Goal: Task Accomplishment & Management: Manage account settings

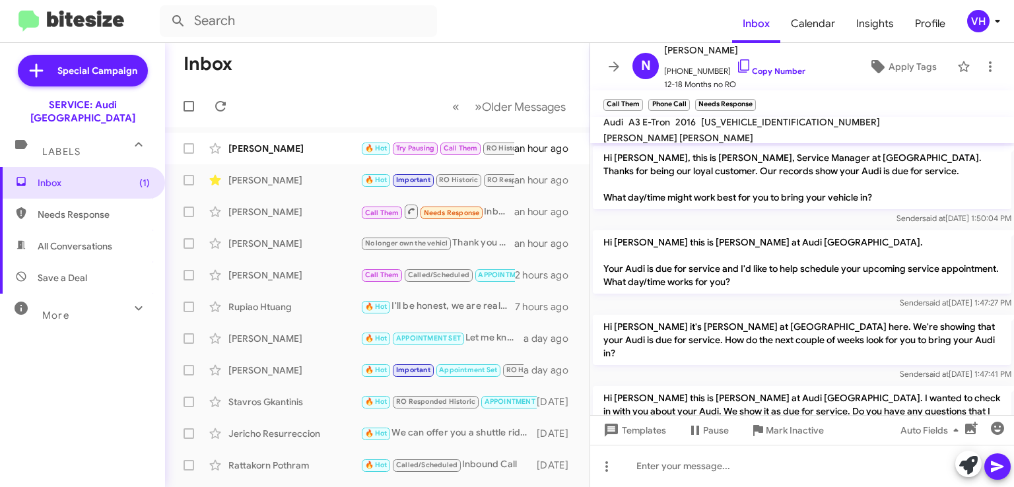
scroll to position [428, 0]
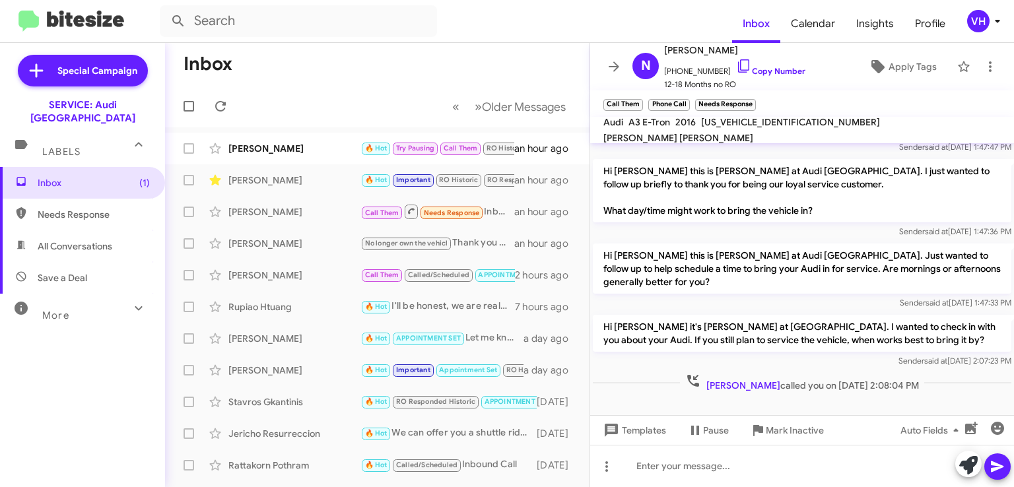
click at [320, 154] on div "[PERSON_NAME]" at bounding box center [294, 148] width 132 height 13
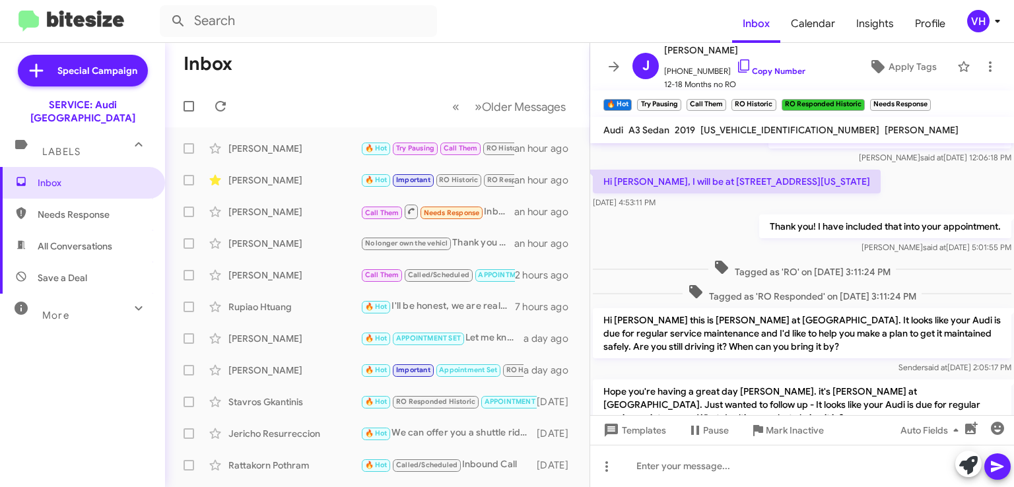
scroll to position [1815, 0]
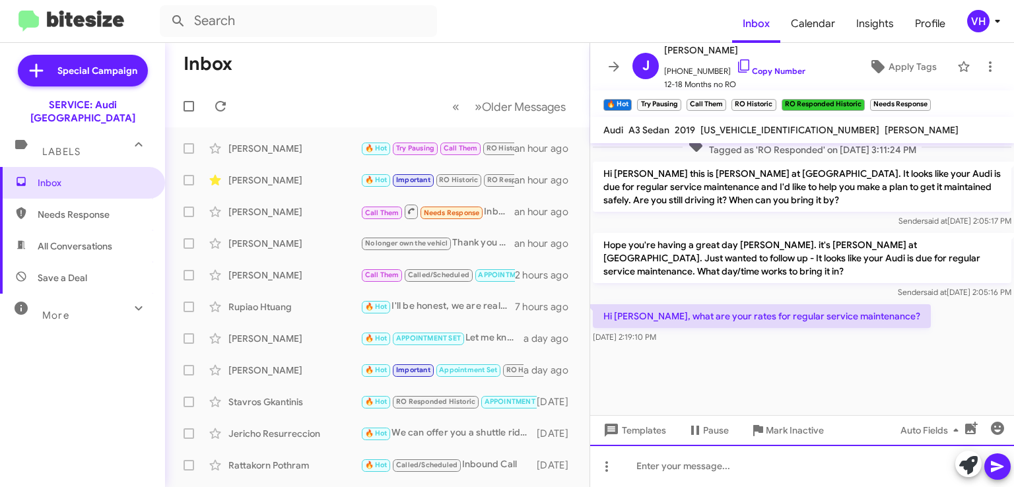
click at [713, 477] on div at bounding box center [802, 466] width 424 height 42
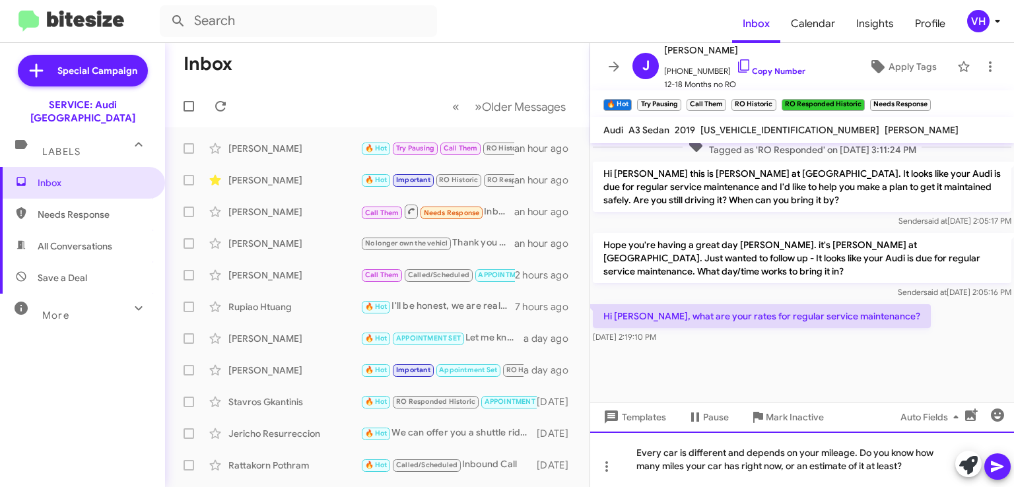
click at [667, 450] on div "Every car is different and depends on your mileage. Do you know how many miles …" at bounding box center [802, 459] width 424 height 55
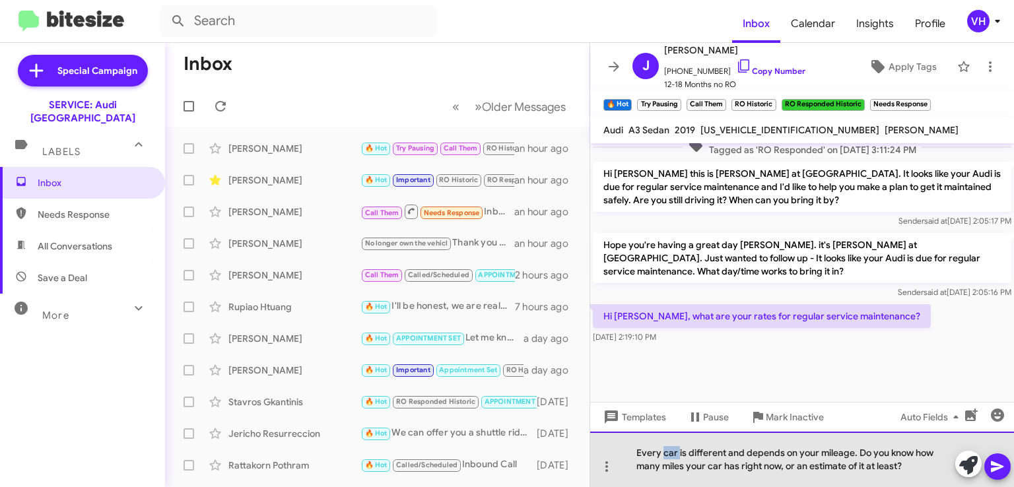
click at [667, 450] on div "Every car is different and depends on your mileage. Do you know how many miles …" at bounding box center [802, 459] width 424 height 55
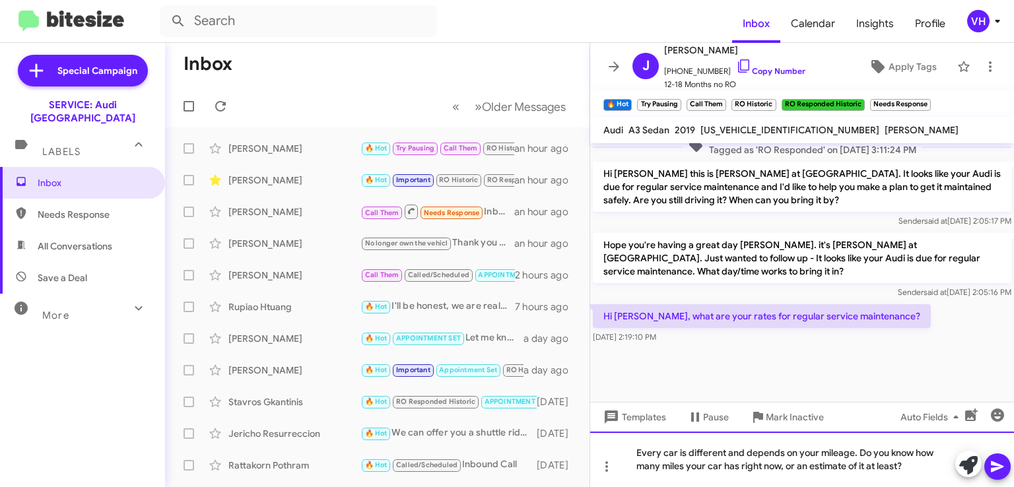
click at [740, 471] on div "Every car is different and depends on your mileage. Do you know how many miles …" at bounding box center [802, 459] width 424 height 55
click at [922, 471] on div "Every car is different and depends on your mileage. Do you know how many miles …" at bounding box center [802, 459] width 424 height 55
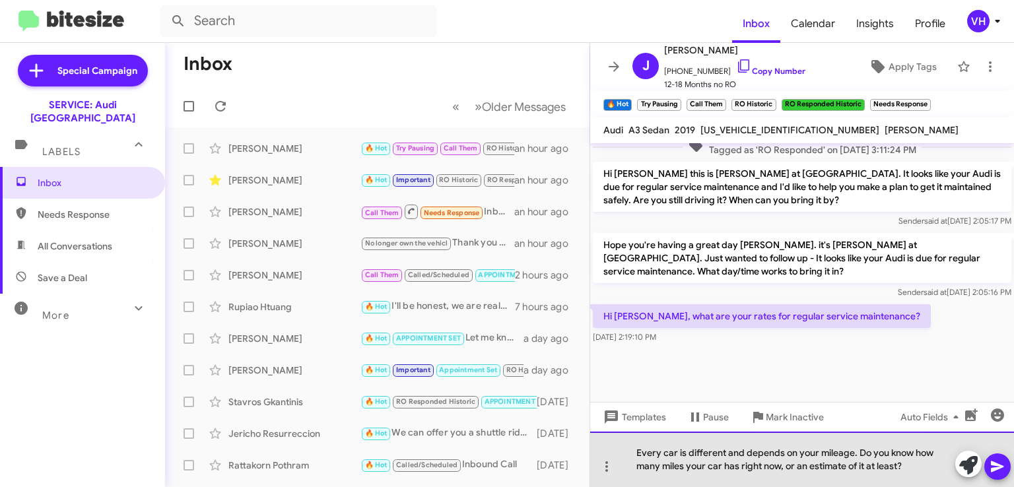
click at [847, 450] on div "Every car is different and depends on your mileage. Do you know how many miles …" at bounding box center [802, 459] width 424 height 55
click at [922, 473] on div "Every car is different and depends on your mileage. Do you know how many miles …" at bounding box center [802, 459] width 424 height 55
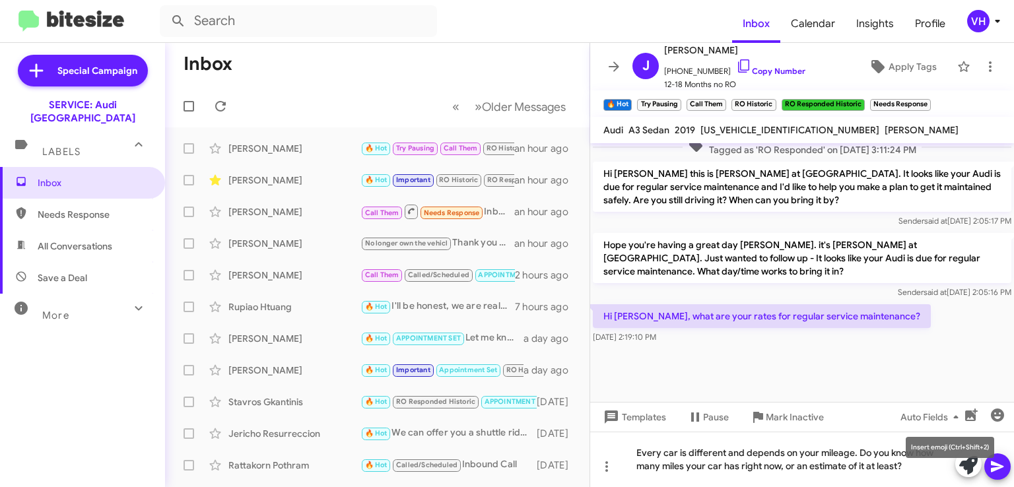
click at [993, 457] on mat-tooltip-component "Insert emoji (Ctrl+Shift+2)" at bounding box center [949, 448] width 107 height 40
click at [1003, 466] on icon at bounding box center [998, 467] width 16 height 16
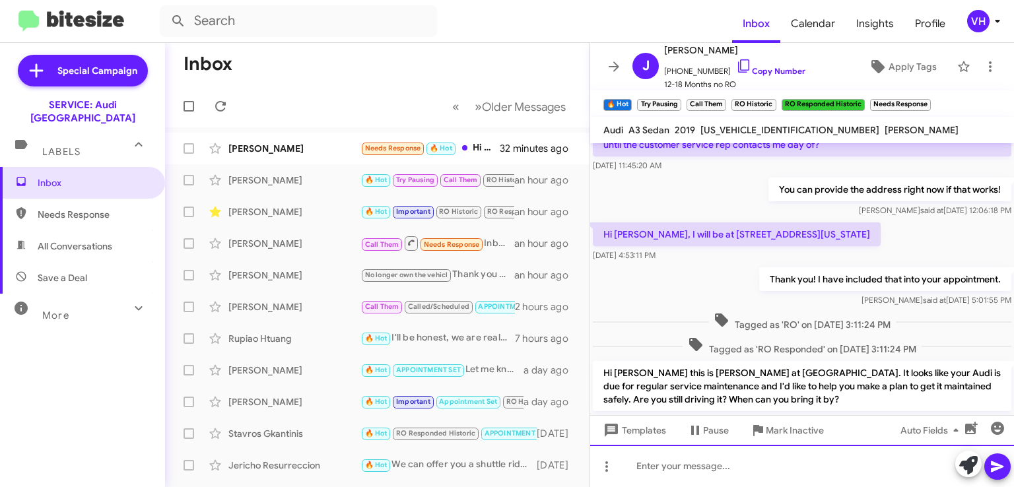
scroll to position [2669, 0]
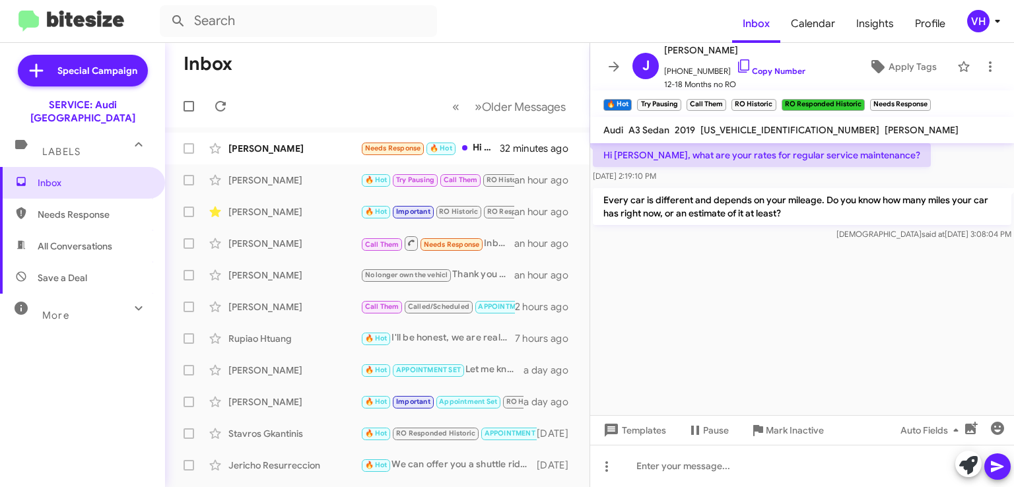
click at [329, 156] on div "Gregg Fujita Needs Response 🔥 Hot Hi Steven Usually mornings around nine are go…" at bounding box center [377, 148] width 403 height 26
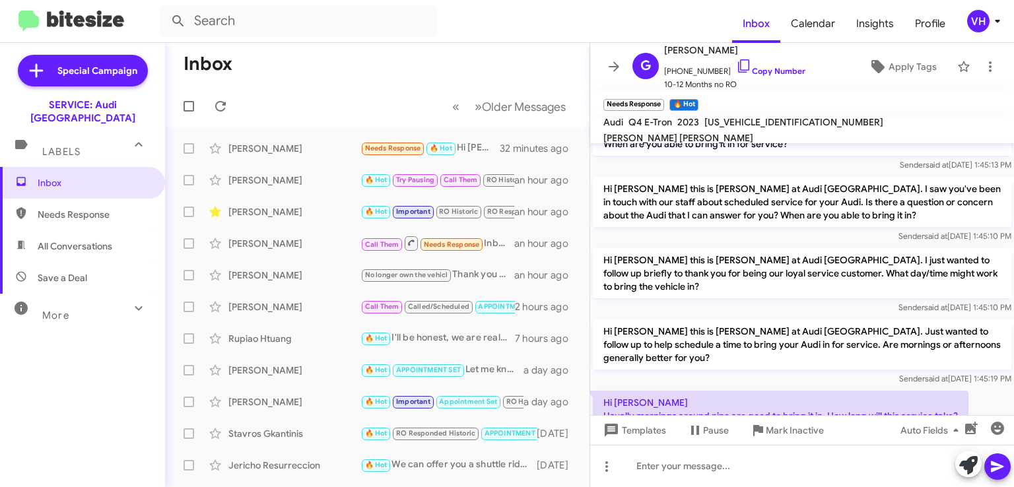
scroll to position [1000, 0]
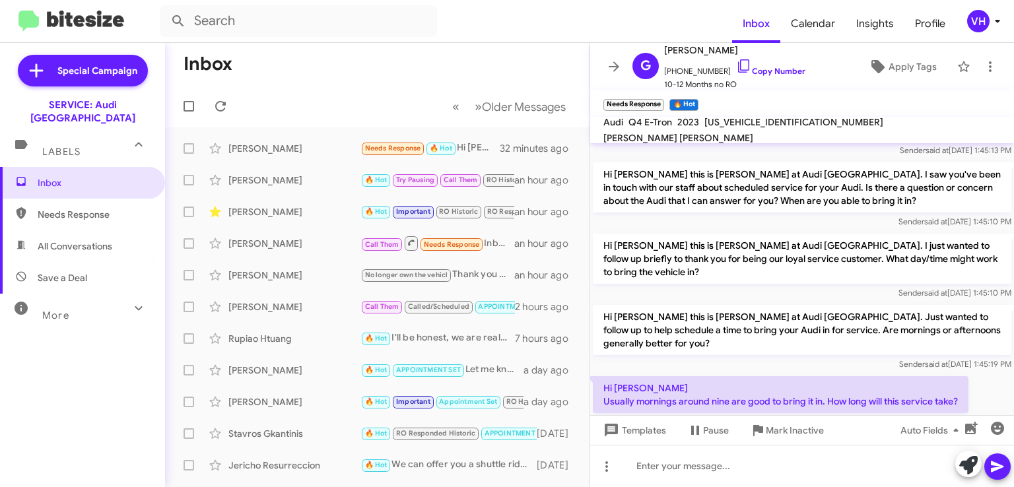
click at [811, 305] on p "Hi Gregg this is Steven Bainbridge at Audi Oakland. Just wanted to follow up to…" at bounding box center [802, 330] width 419 height 50
click at [731, 125] on span "WA1L2BFZ6PP075869" at bounding box center [793, 122] width 179 height 12
copy span "WA1L2BFZ6PP075869"
click at [725, 432] on div at bounding box center [802, 463] width 424 height 63
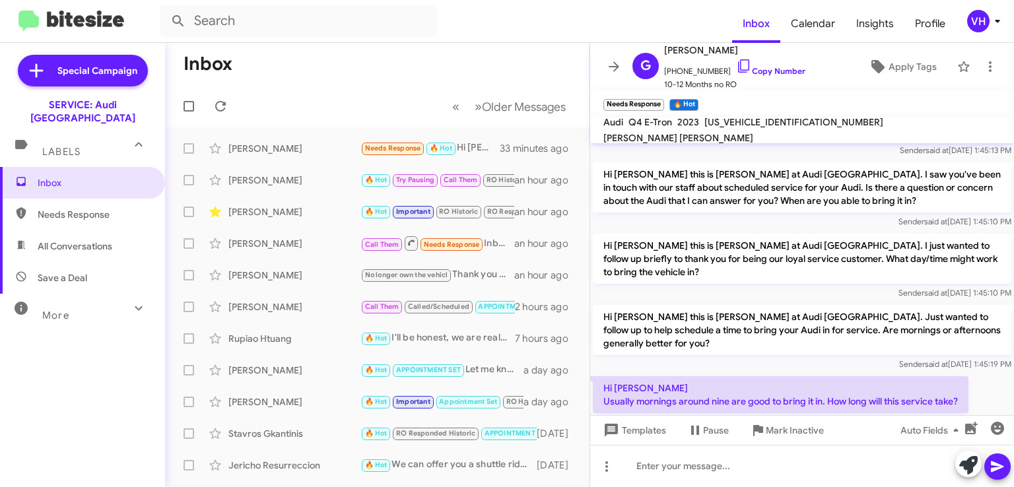
click at [652, 432] on div at bounding box center [802, 463] width 424 height 63
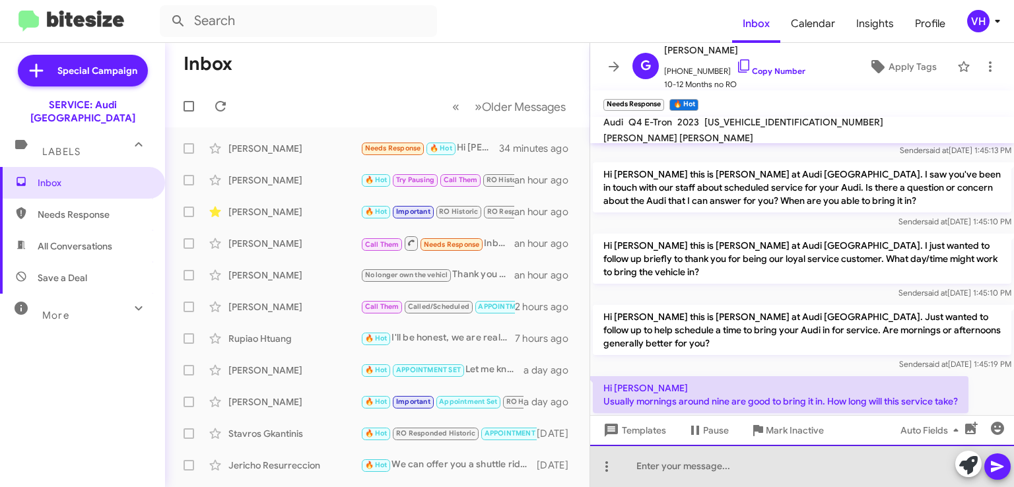
click at [753, 469] on div at bounding box center [802, 466] width 424 height 42
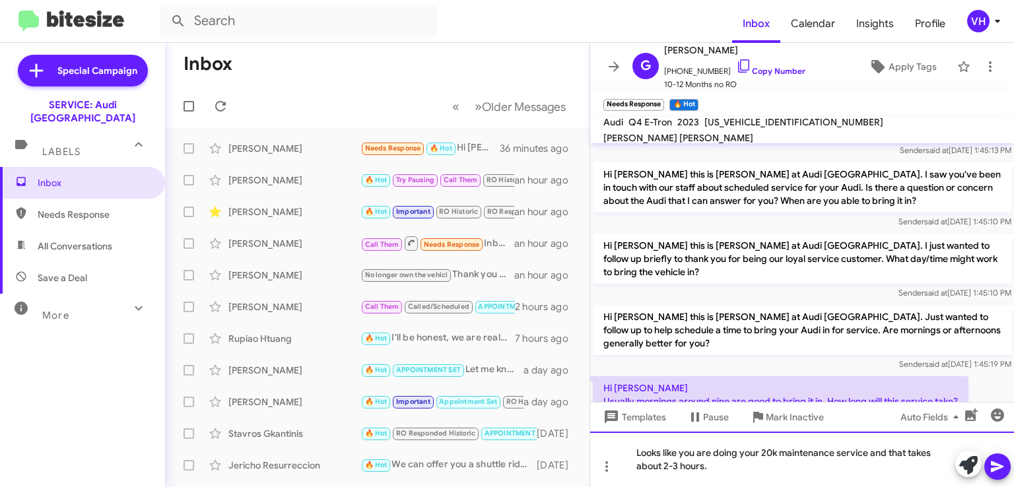
click at [777, 465] on div "Looks like you are doing your 20k maintenance service and that takes about 2-3 …" at bounding box center [802, 459] width 424 height 55
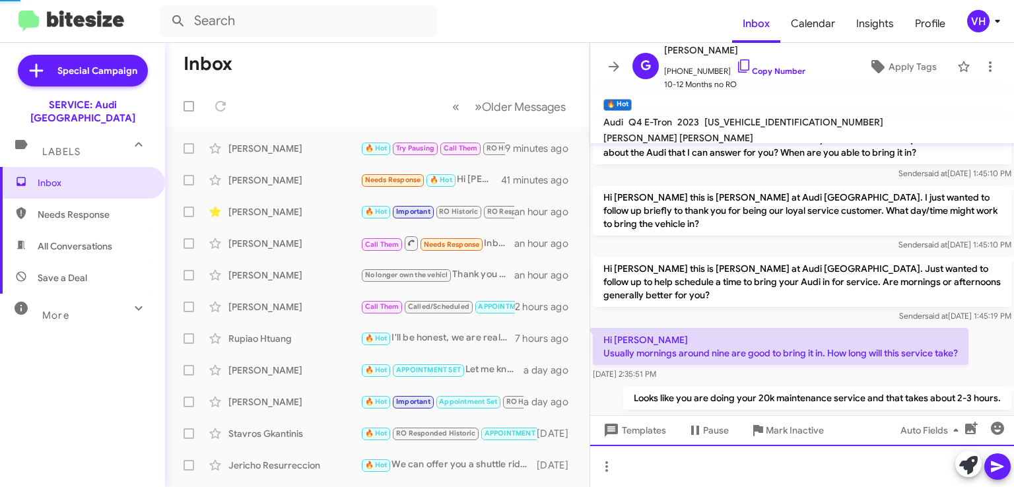
scroll to position [956, 0]
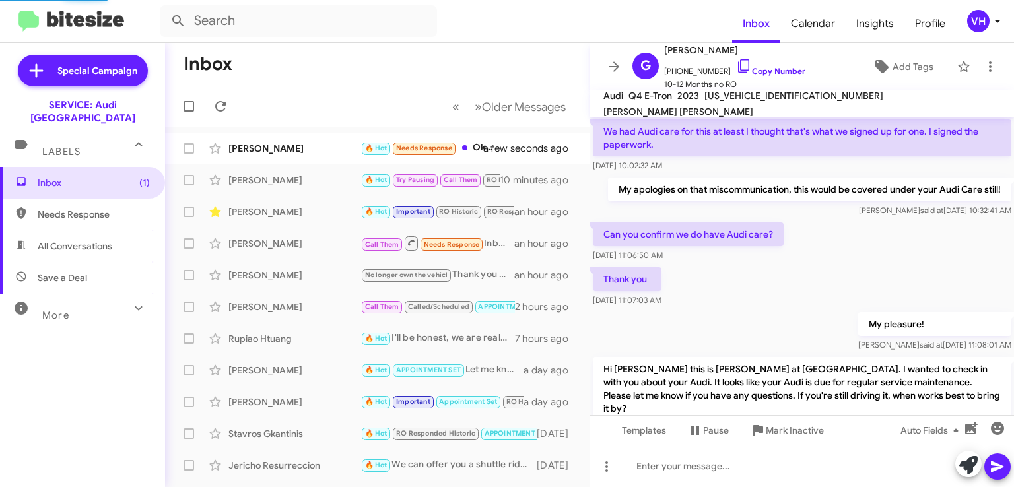
scroll to position [929, 0]
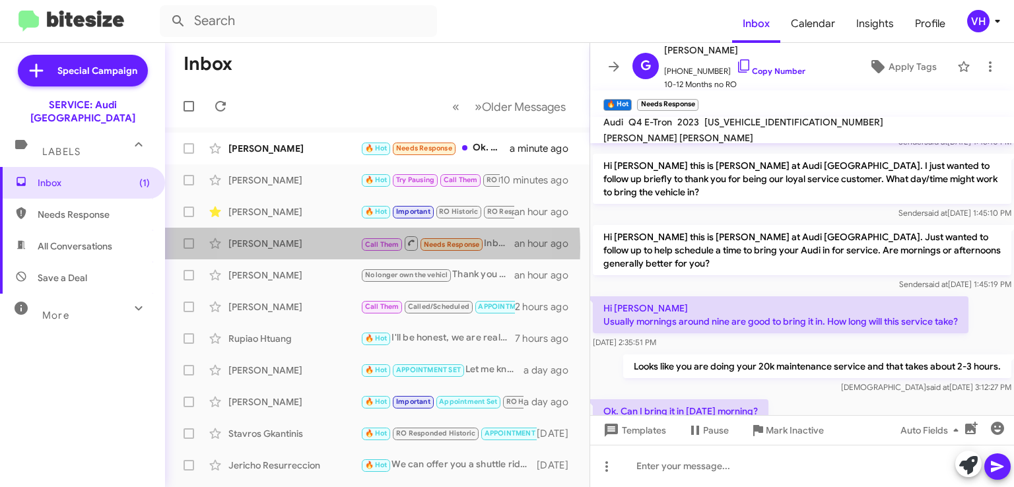
click at [314, 248] on div "[PERSON_NAME]" at bounding box center [294, 243] width 132 height 13
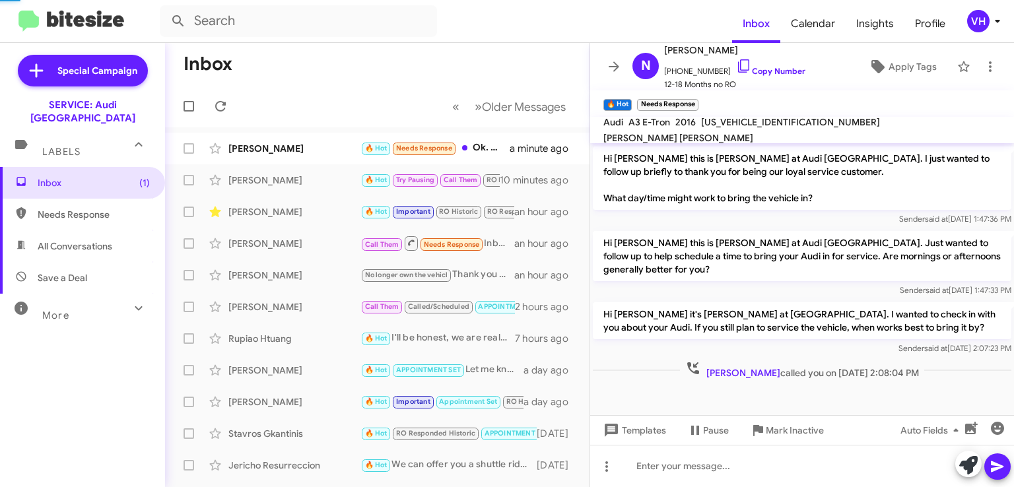
scroll to position [428, 0]
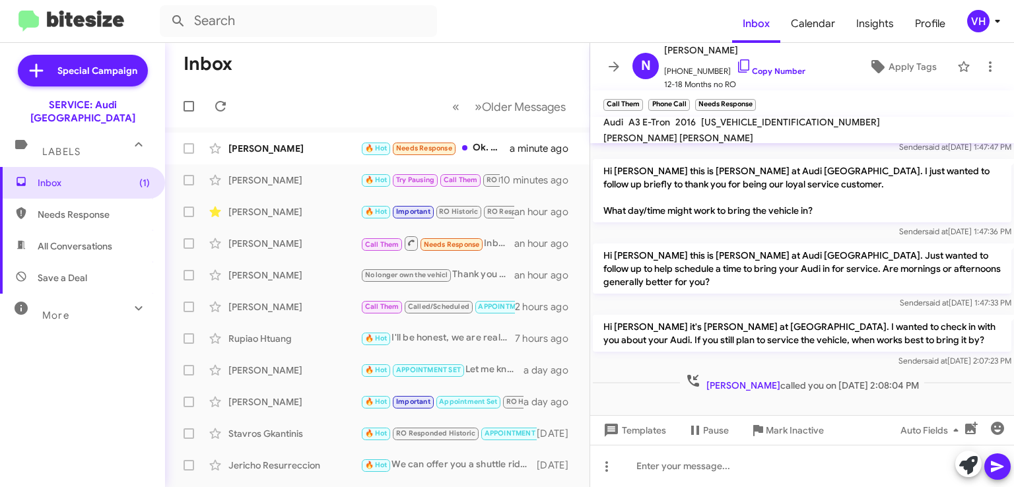
click at [309, 269] on div "[PERSON_NAME]" at bounding box center [294, 275] width 132 height 13
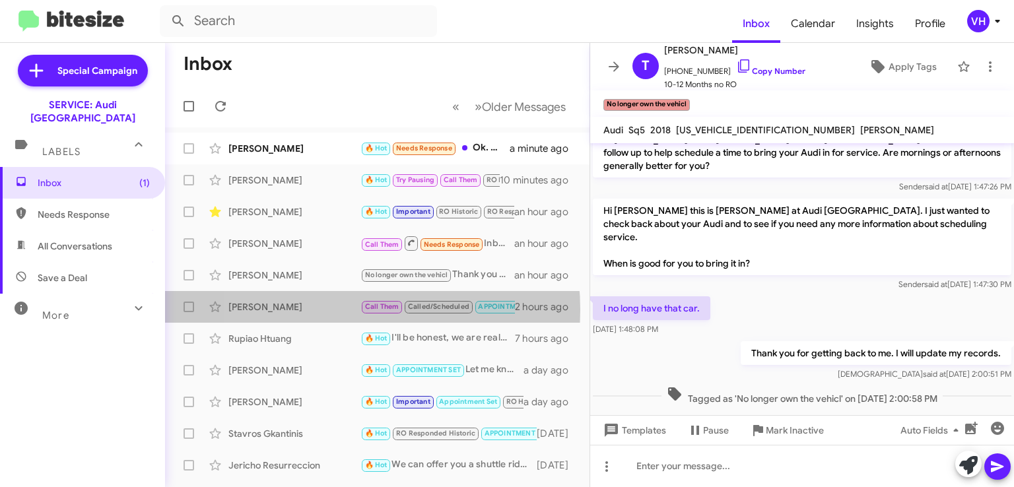
click at [318, 310] on div "[PERSON_NAME]" at bounding box center [294, 306] width 132 height 13
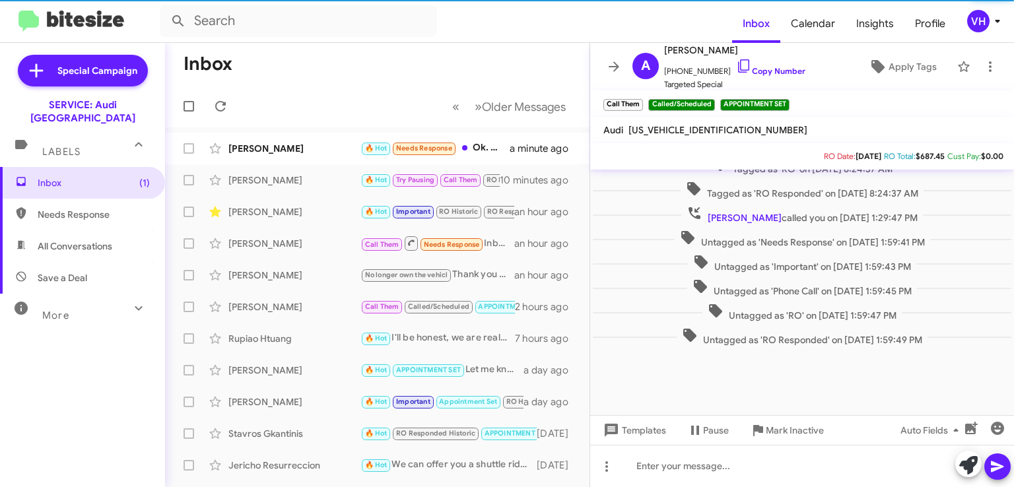
click at [314, 337] on div "Rupiao Htuang" at bounding box center [294, 338] width 132 height 13
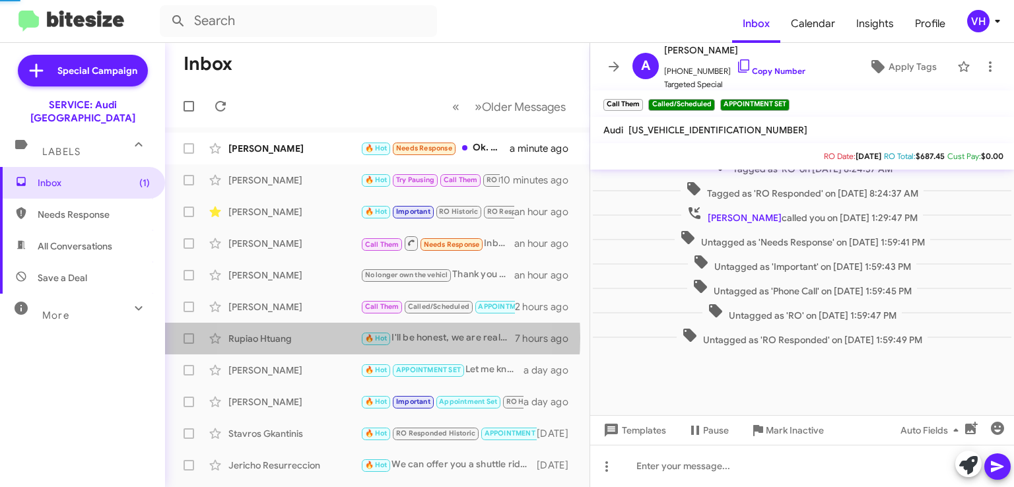
scroll to position [601, 0]
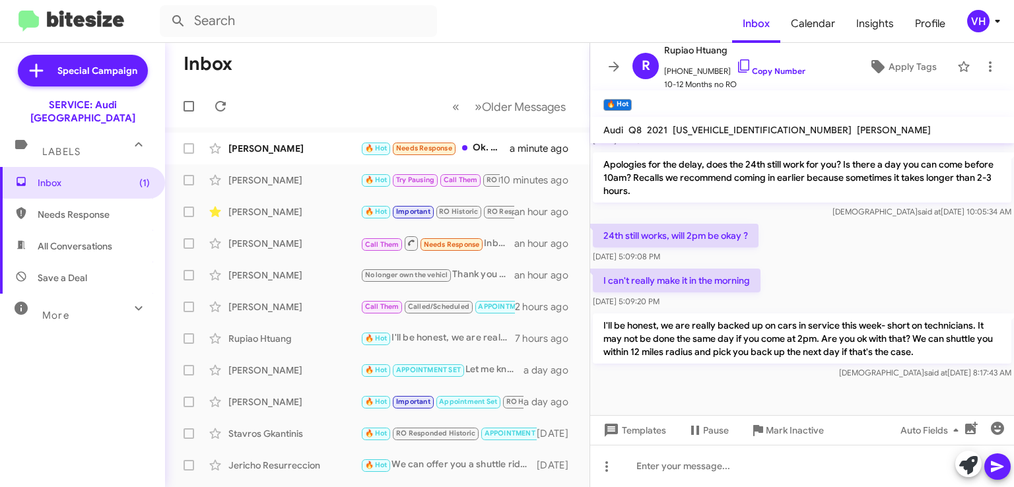
click at [296, 143] on div "[PERSON_NAME]" at bounding box center [294, 148] width 132 height 13
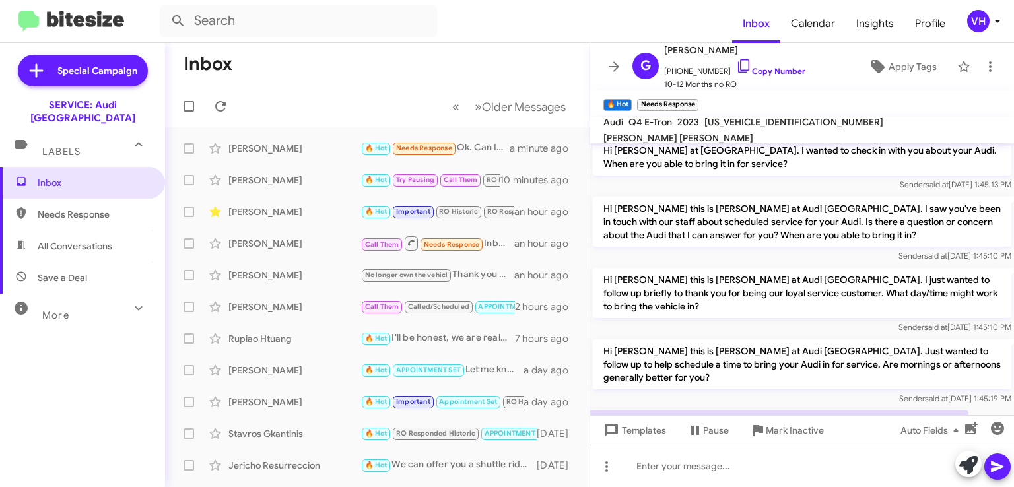
scroll to position [1096, 0]
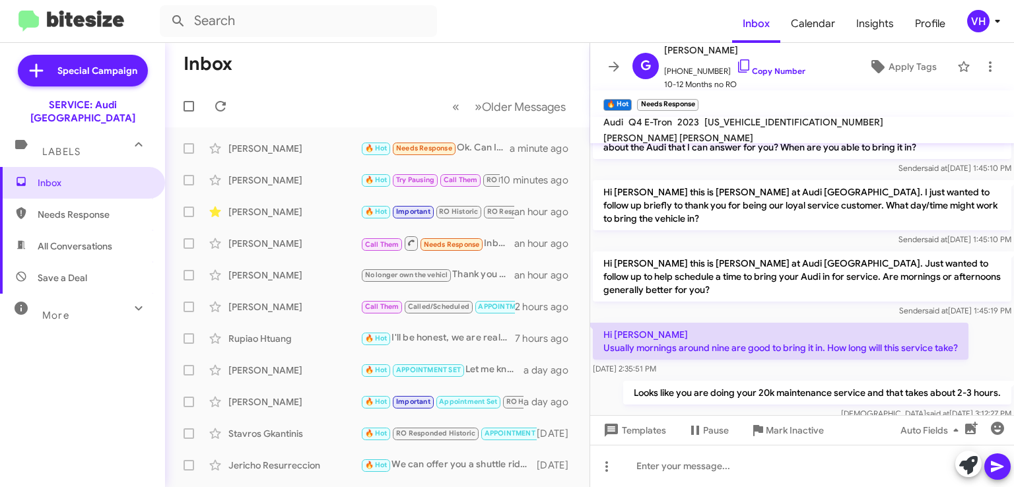
scroll to position [956, 0]
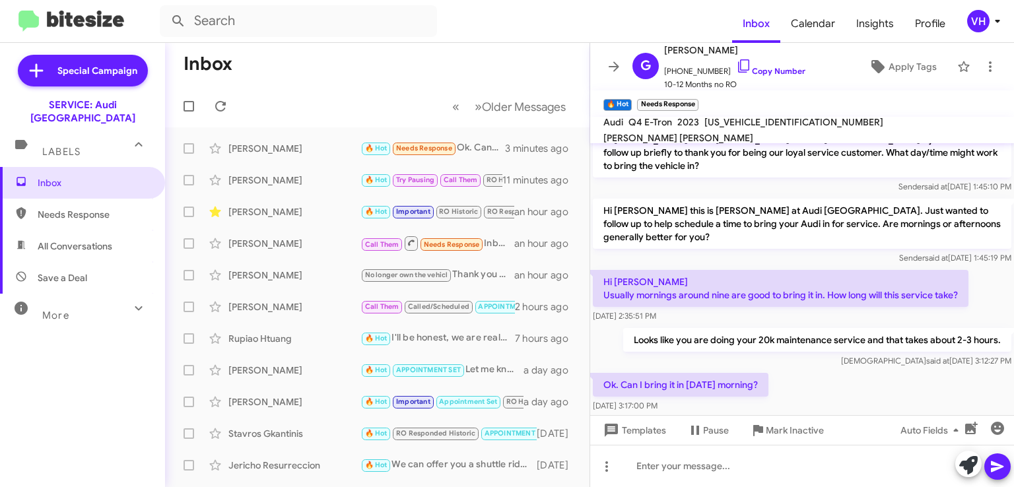
click at [947, 415] on div at bounding box center [802, 448] width 424 height 66
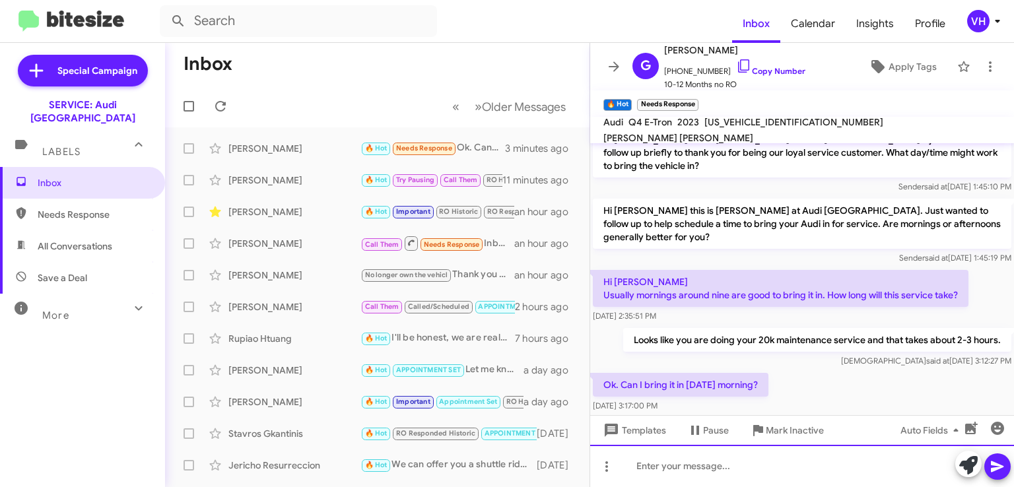
click at [882, 468] on div at bounding box center [802, 466] width 424 height 42
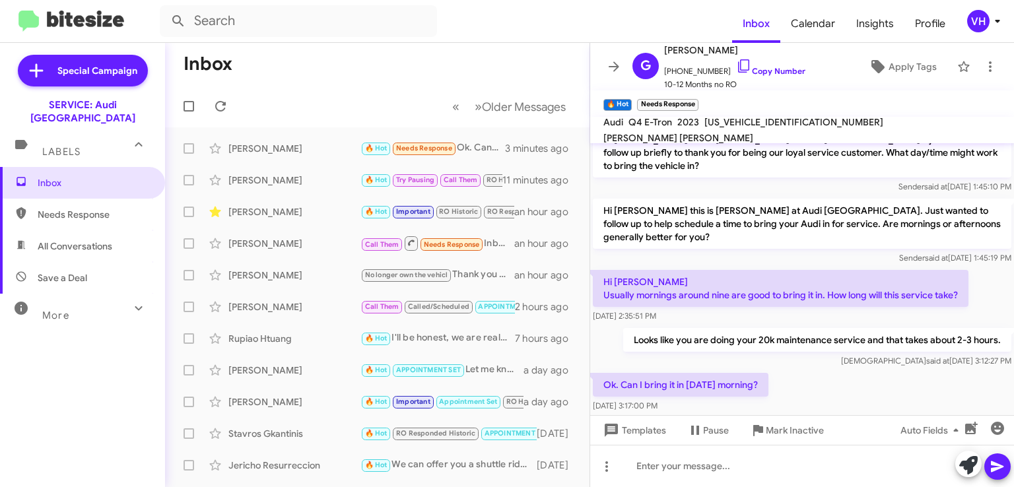
click at [758, 125] on span "[US_VEHICLE_IDENTIFICATION_NUMBER]" at bounding box center [793, 122] width 179 height 12
copy span "[US_VEHICLE_IDENTIFICATION_NUMBER]"
click at [971, 370] on div "Ok. Can I bring it in Friday morning? Sep 23, 2025, 3:17:00 PM" at bounding box center [802, 392] width 424 height 45
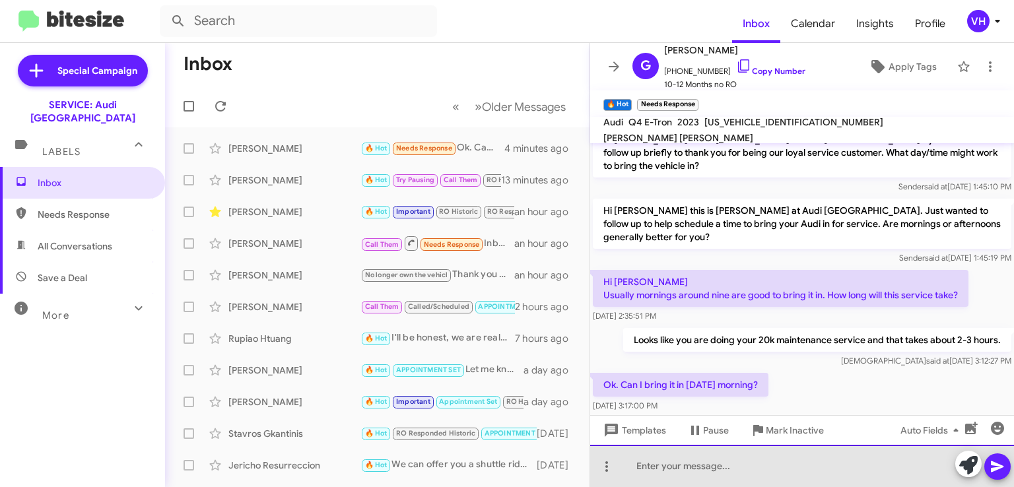
click at [750, 464] on div at bounding box center [802, 466] width 424 height 42
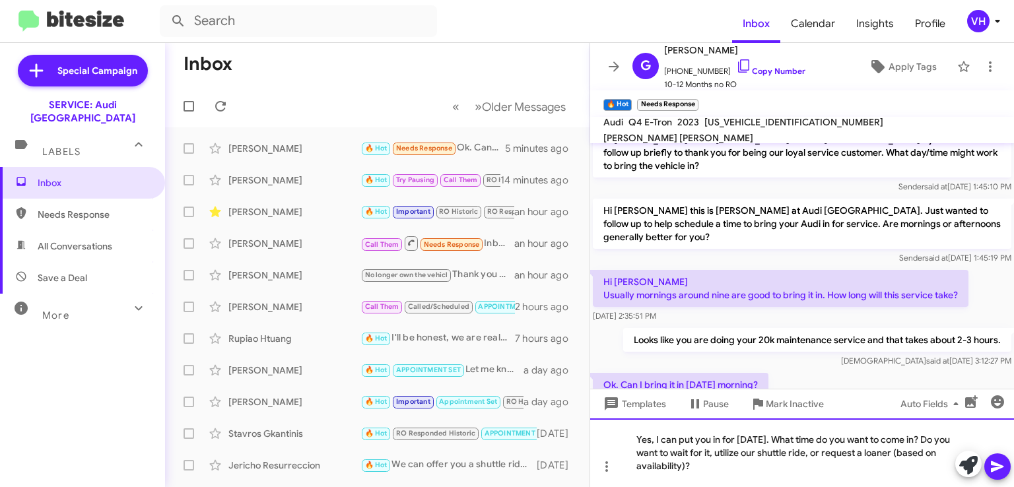
click at [807, 453] on div "Yes, I can put you in for Friday. What time do you want to come in? Do you want…" at bounding box center [802, 453] width 424 height 69
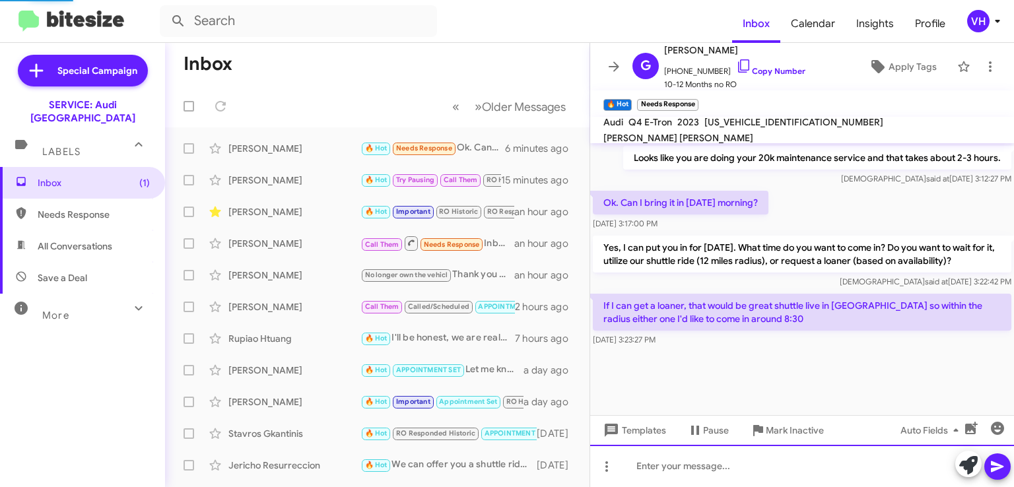
scroll to position [969, 0]
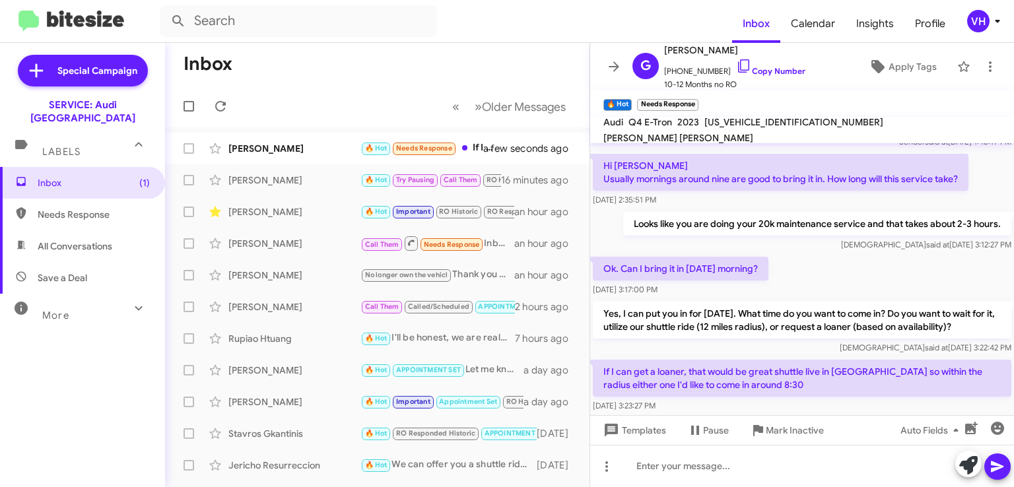
click at [848, 415] on div at bounding box center [802, 448] width 424 height 66
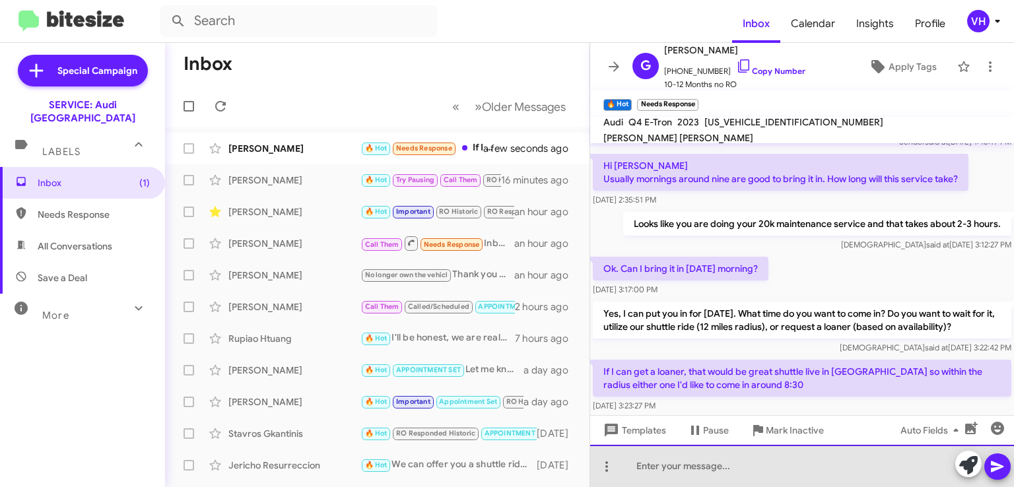
click at [832, 473] on div at bounding box center [802, 466] width 424 height 42
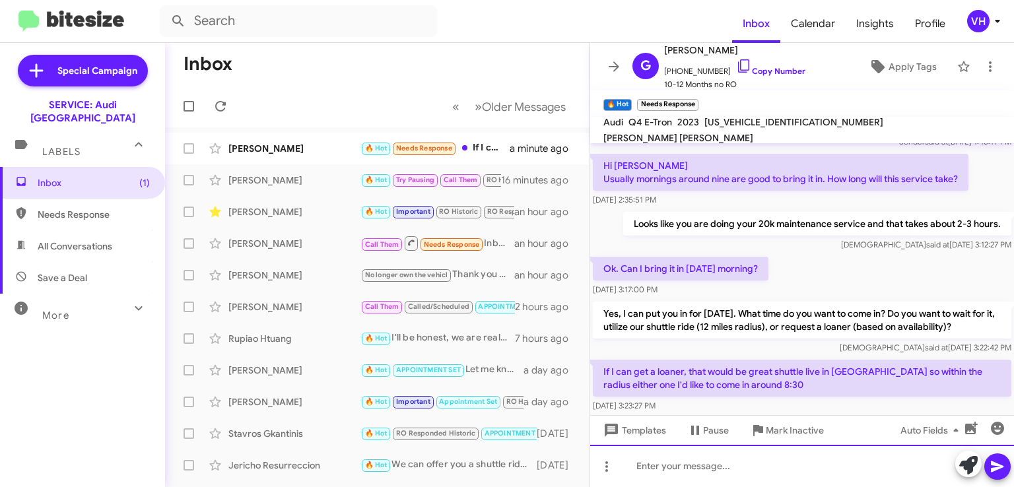
click at [889, 460] on div at bounding box center [802, 466] width 424 height 42
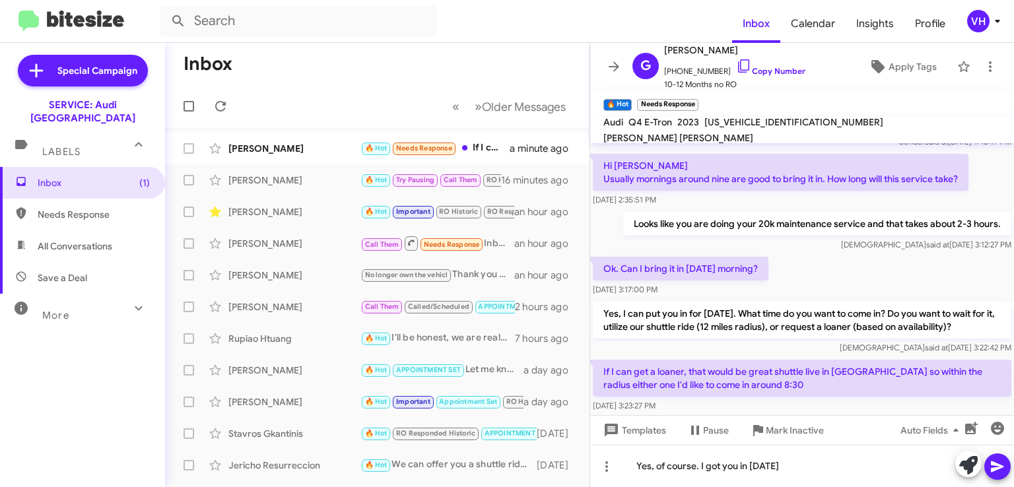
click at [756, 128] on span "[US_VEHICLE_IDENTIFICATION_NUMBER]" at bounding box center [793, 122] width 179 height 12
copy span "[US_VEHICLE_IDENTIFICATION_NUMBER]"
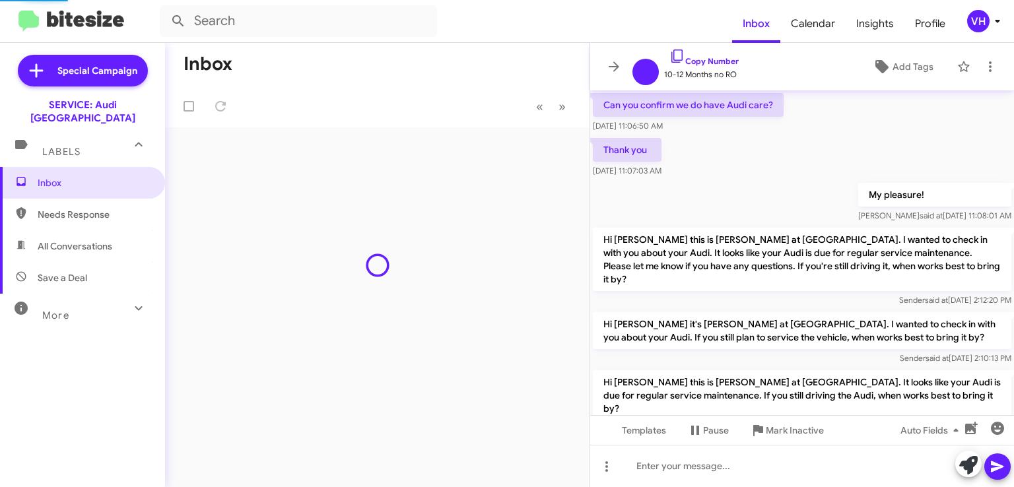
scroll to position [916, 0]
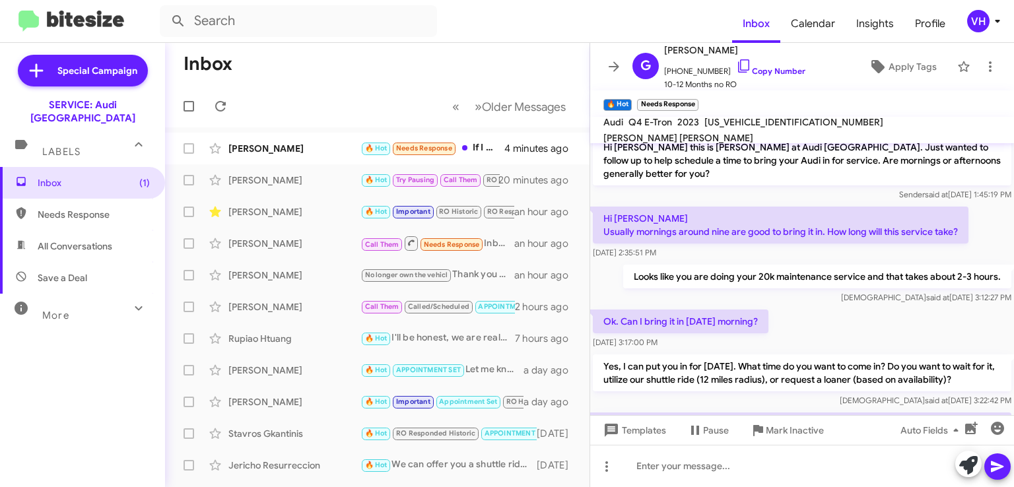
click at [267, 145] on div "[PERSON_NAME]" at bounding box center [294, 148] width 132 height 13
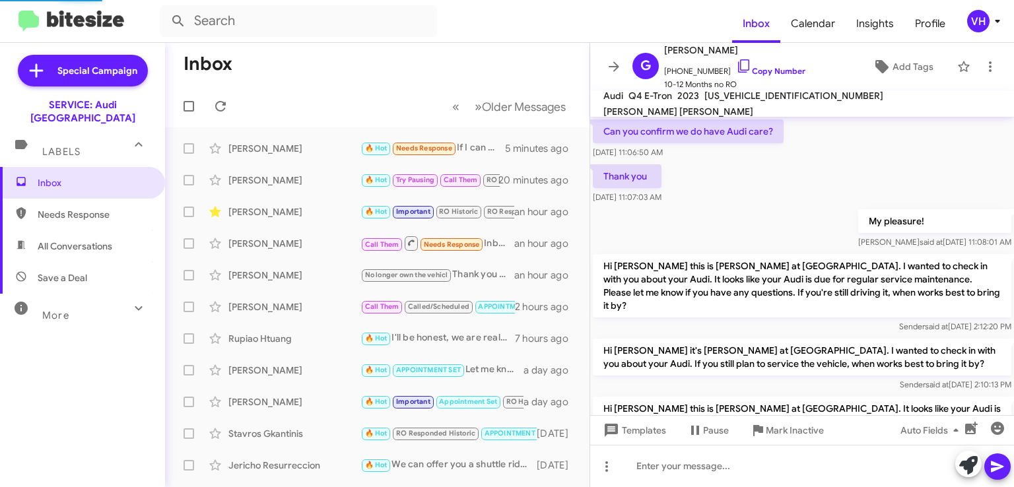
scroll to position [943, 0]
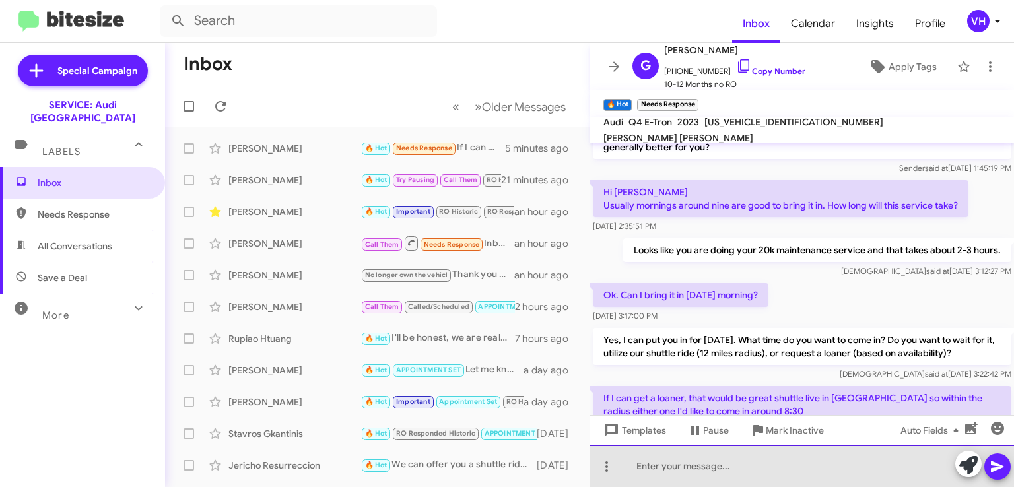
click at [711, 473] on div at bounding box center [802, 466] width 424 height 42
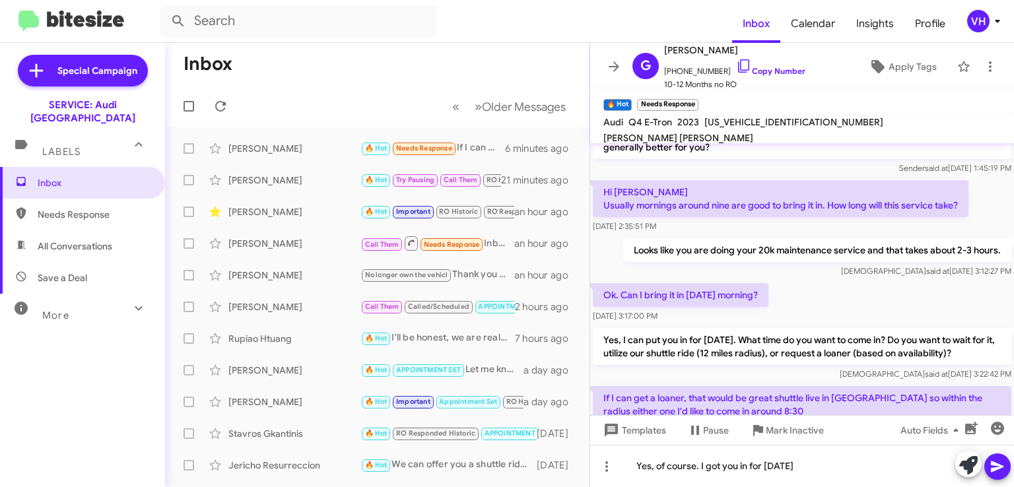
click at [739, 442] on div at bounding box center [802, 475] width 424 height 66
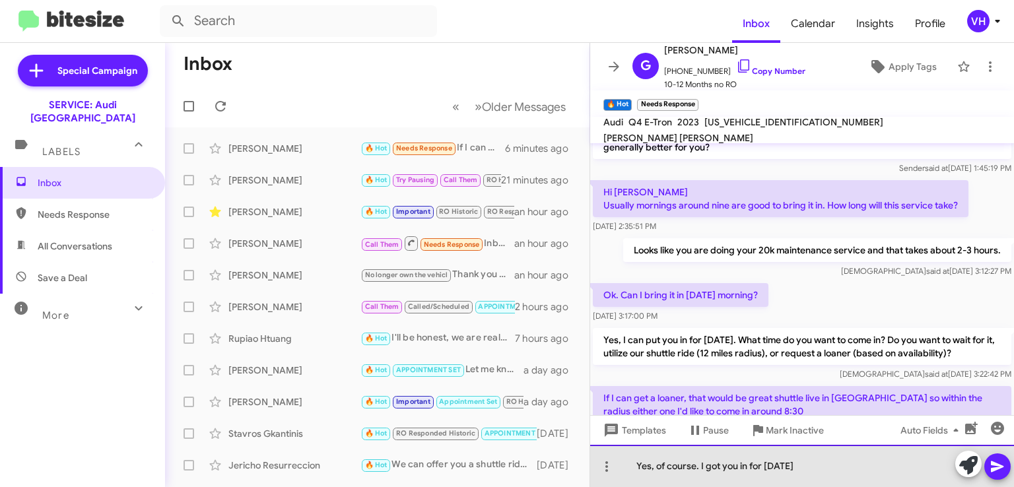
click at [823, 471] on div "Yes, of course. I got you in for this Friday" at bounding box center [802, 466] width 424 height 42
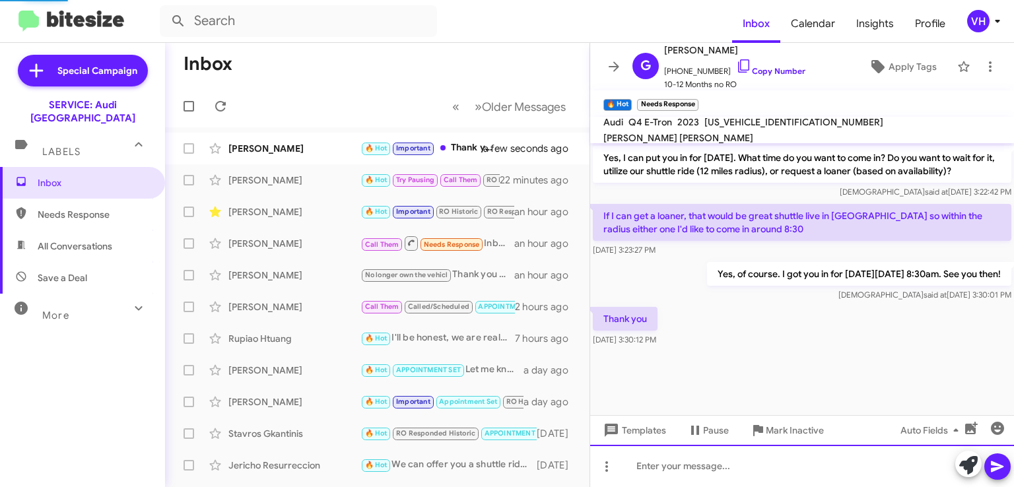
scroll to position [969, 0]
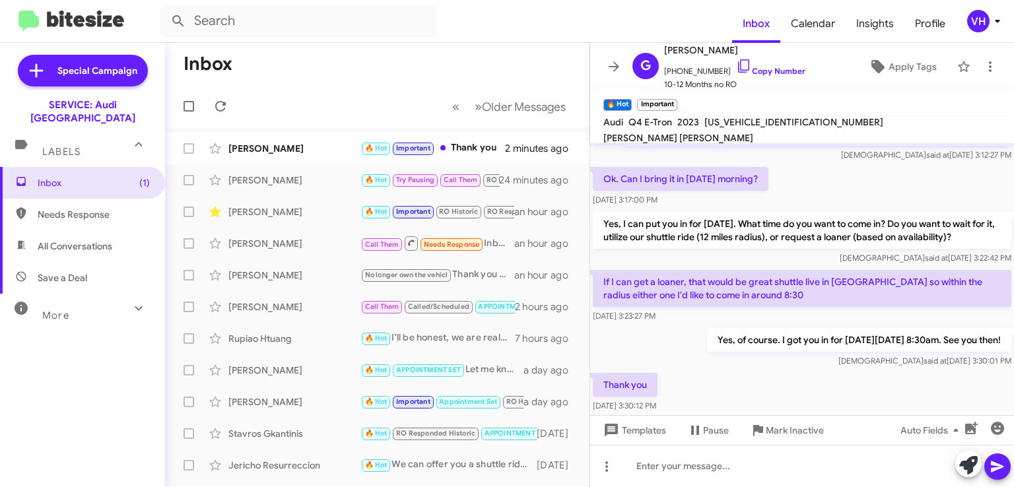
click at [922, 69] on span "Apply Tags" at bounding box center [913, 67] width 48 height 24
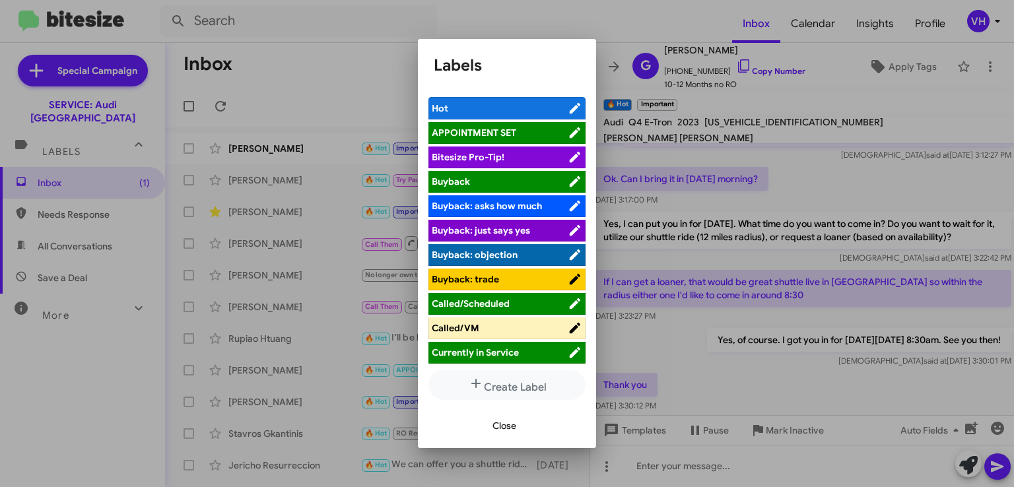
click at [520, 136] on span "APPOINTMENT SET" at bounding box center [500, 132] width 136 height 13
click at [518, 419] on button "Close" at bounding box center [504, 426] width 45 height 24
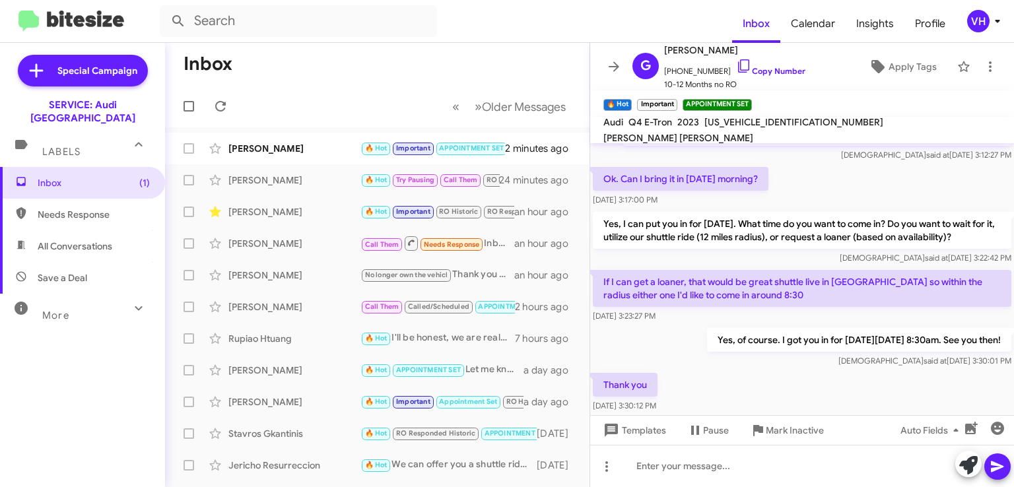
click at [674, 98] on span "×" at bounding box center [674, 98] width 8 height 16
click at [716, 370] on div "Thank you Sep 23, 2025, 3:30:12 PM" at bounding box center [802, 392] width 424 height 45
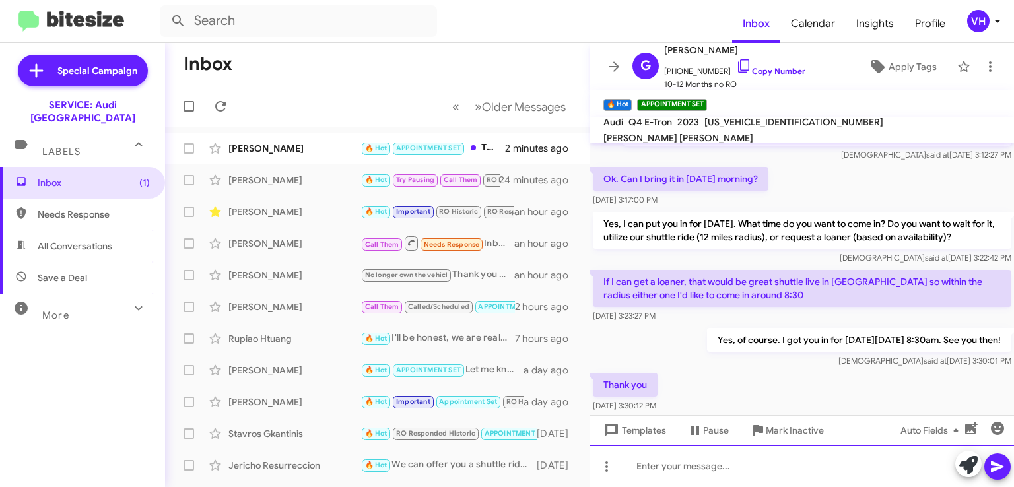
click at [751, 468] on div at bounding box center [802, 466] width 424 height 42
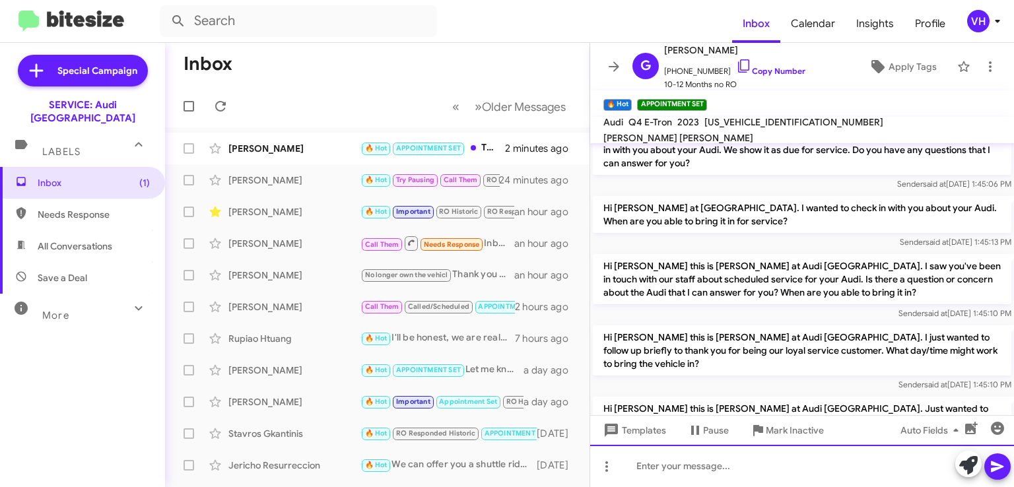
scroll to position [1019, 0]
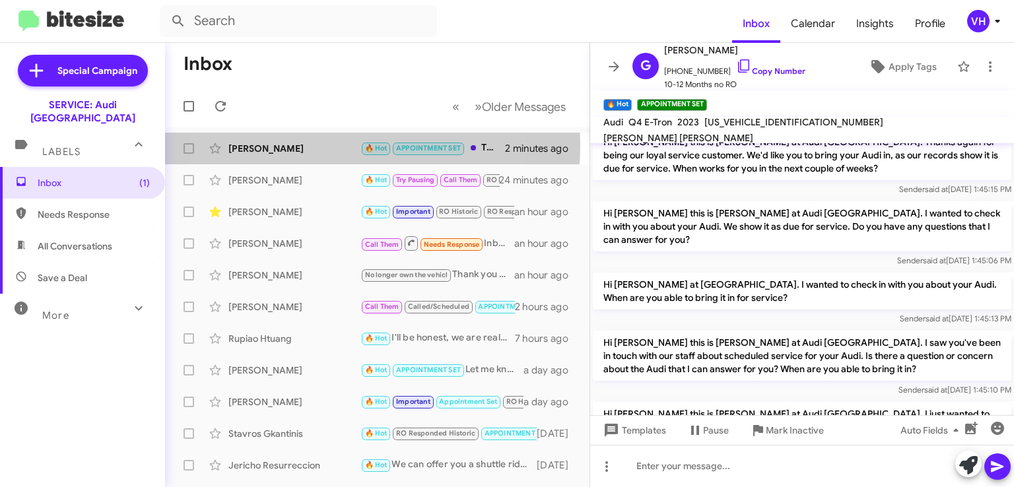
click at [301, 145] on div "[PERSON_NAME]" at bounding box center [294, 148] width 132 height 13
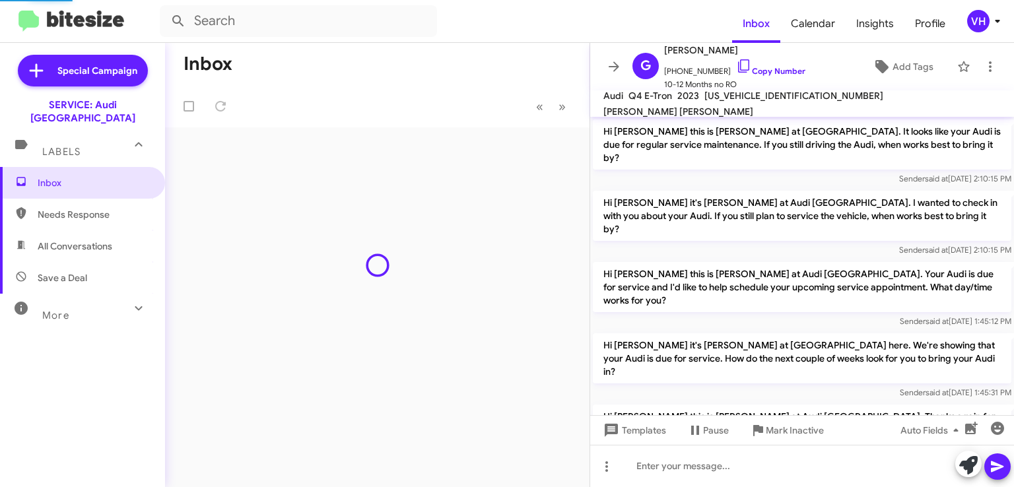
scroll to position [863, 0]
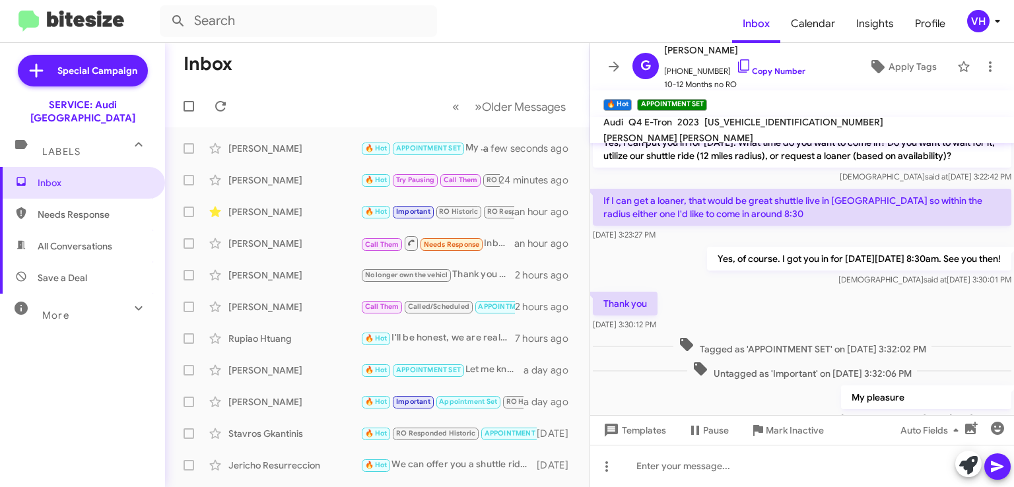
click at [325, 217] on div "[PERSON_NAME]" at bounding box center [294, 211] width 132 height 13
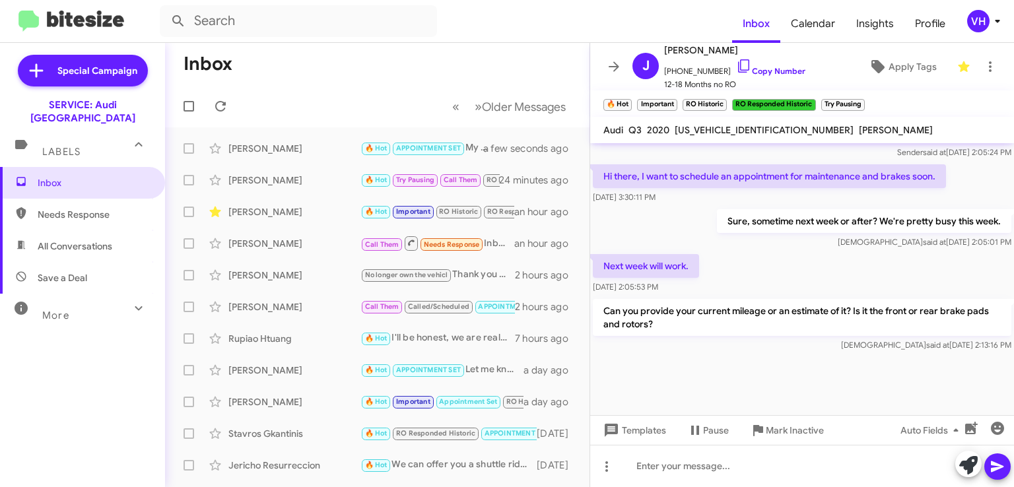
scroll to position [841, 0]
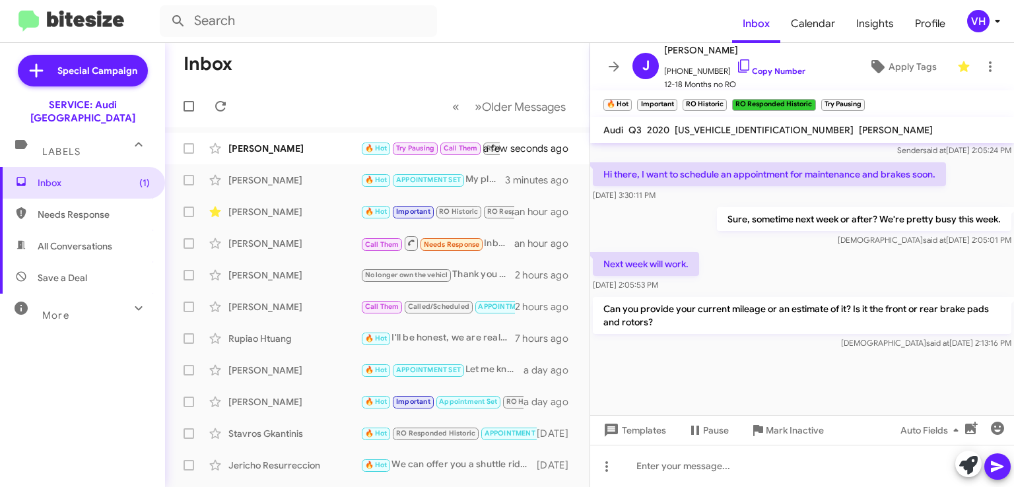
click at [280, 156] on div "[PERSON_NAME] 🔥 Hot Try Pausing Call Them RO Historic RO Responded Historic Nee…" at bounding box center [377, 148] width 403 height 26
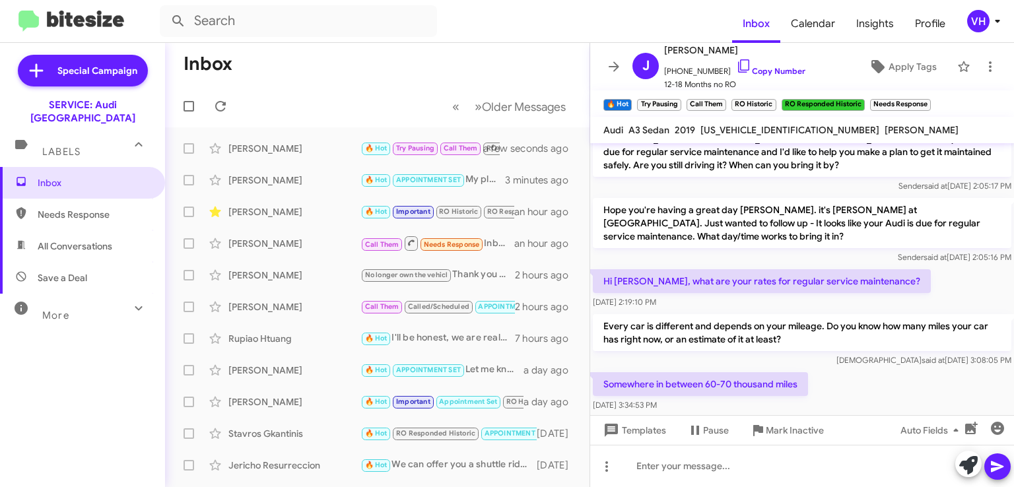
scroll to position [810, 0]
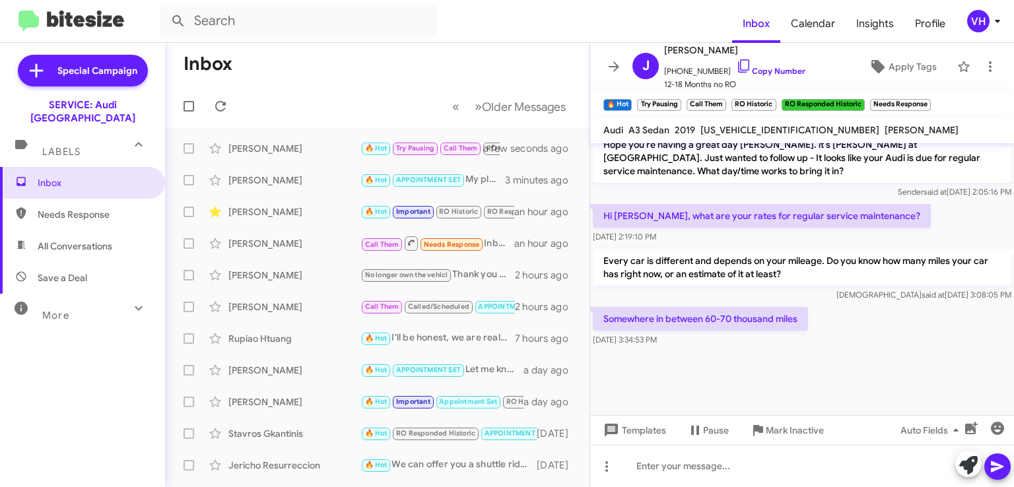
click at [762, 131] on span "[US_VEHICLE_IDENTIFICATION_NUMBER]" at bounding box center [789, 130] width 179 height 12
copy span "[US_VEHICLE_IDENTIFICATION_NUMBER]"
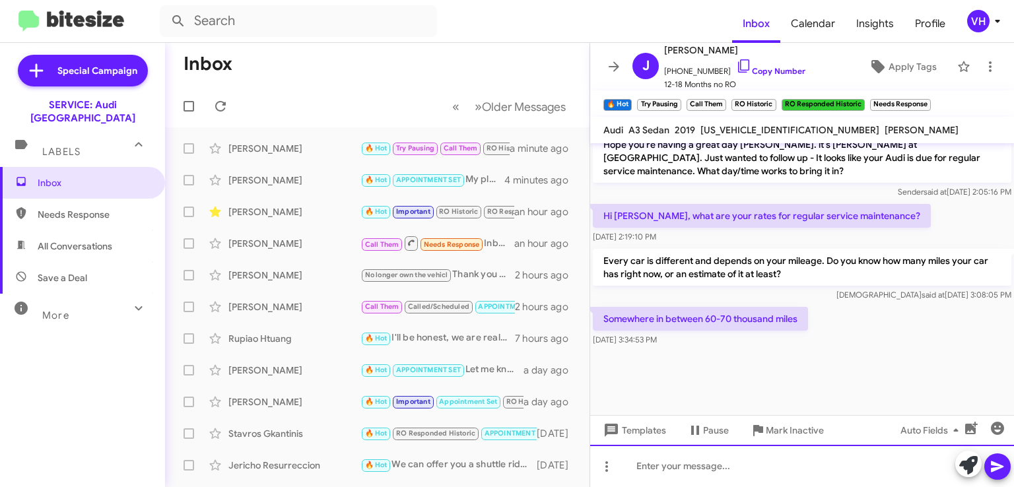
click at [741, 475] on div at bounding box center [802, 466] width 424 height 42
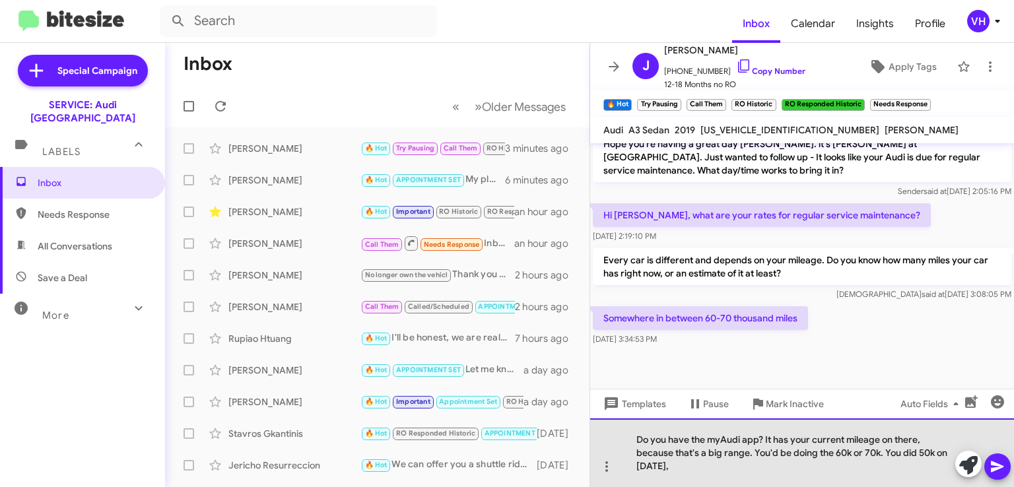
click at [916, 452] on div "Do you have the myAudi app? It has your current mileage on there, because that'…" at bounding box center [802, 453] width 424 height 69
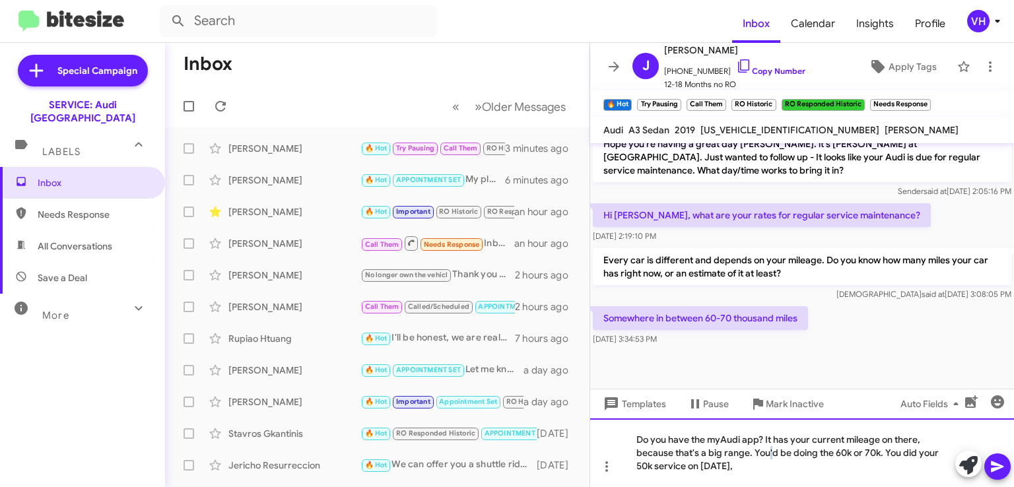
click at [768, 459] on div "Do you have the myAudi app? It has your current mileage on there, because that'…" at bounding box center [802, 453] width 424 height 69
click at [759, 465] on div "Do you have the myAudi app? It has your current mileage on there, because that'…" at bounding box center [802, 453] width 424 height 69
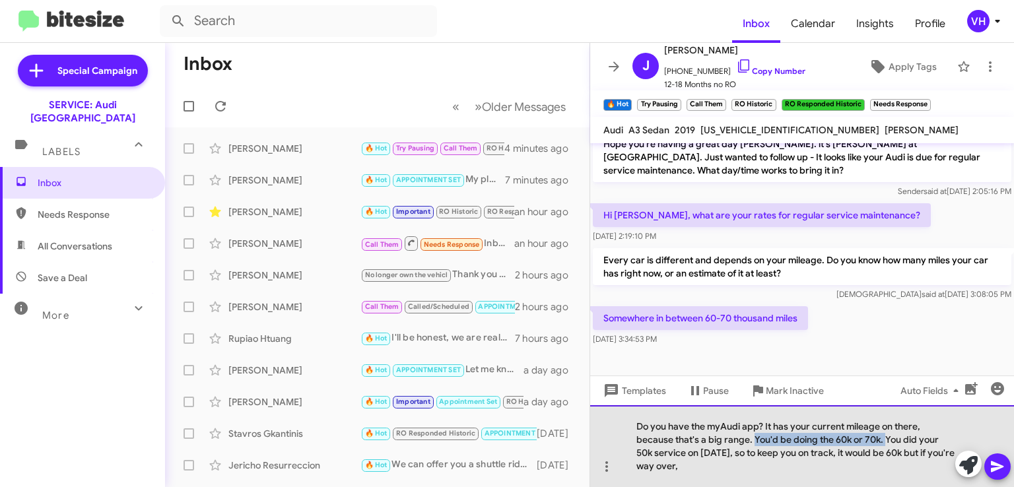
drag, startPoint x: 886, startPoint y: 439, endPoint x: 754, endPoint y: 441, distance: 132.0
click at [754, 441] on div "Do you have the myAudi app? It has your current mileage on there, because that'…" at bounding box center [802, 446] width 424 height 82
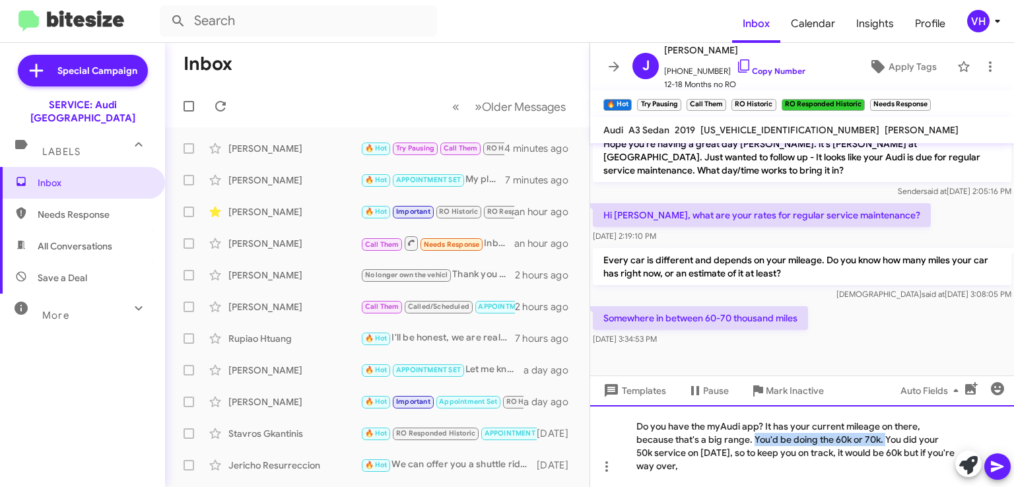
copy div "You'd be doing the 60k or 70k."
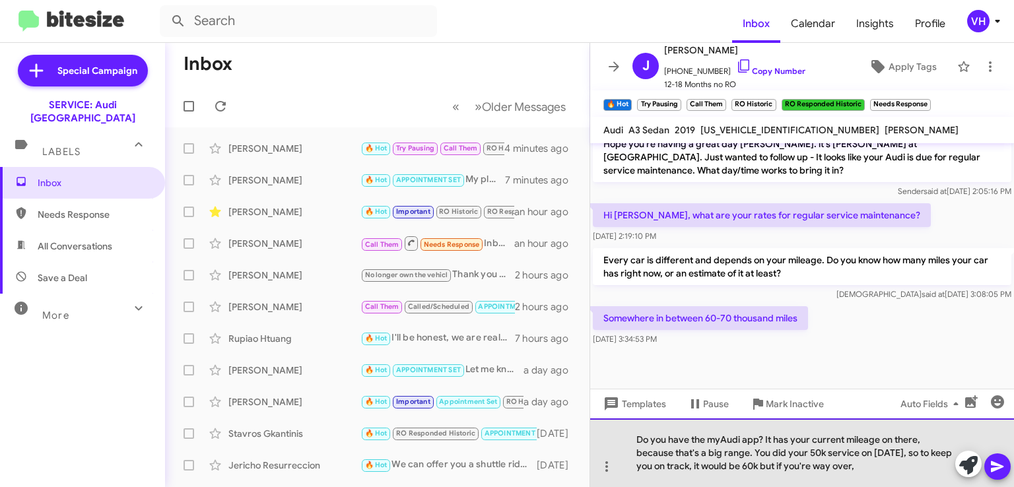
click at [891, 475] on div "Do you have the myAudi app? It has your current mileage on there, because that'…" at bounding box center [802, 453] width 424 height 69
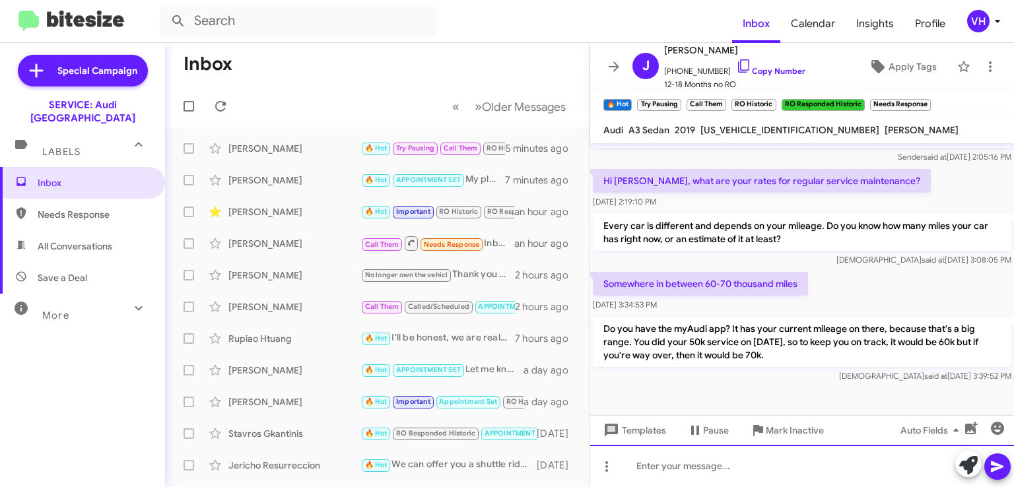
scroll to position [1843, 0]
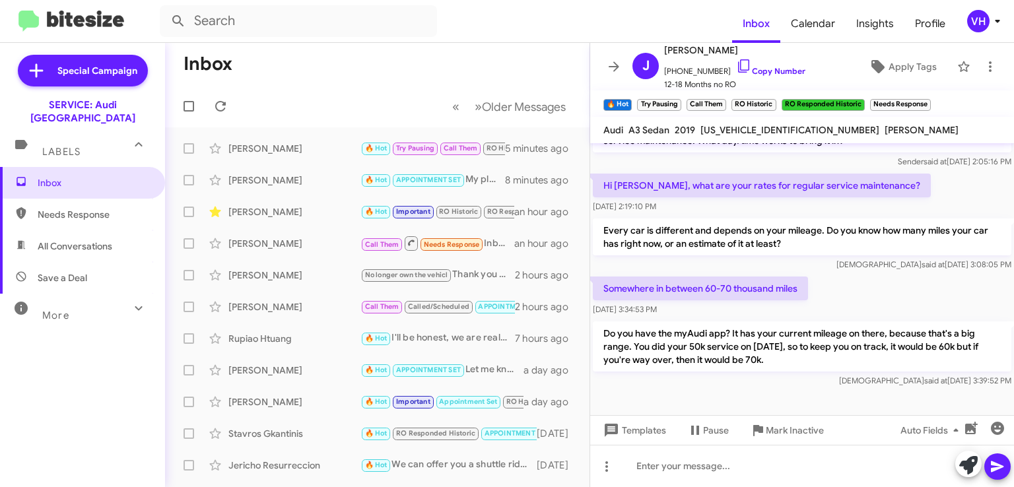
click at [772, 355] on p "Do you have the myAudi app? It has your current mileage on there, because that'…" at bounding box center [802, 346] width 419 height 50
drag, startPoint x: 787, startPoint y: 351, endPoint x: 701, endPoint y: 341, distance: 86.5
click at [701, 341] on p "Do you have the myAudi app? It has your current mileage on there, because that'…" at bounding box center [802, 346] width 419 height 50
click at [702, 337] on p "Do you have the myAudi app? It has your current mileage on there, because that'…" at bounding box center [802, 346] width 419 height 50
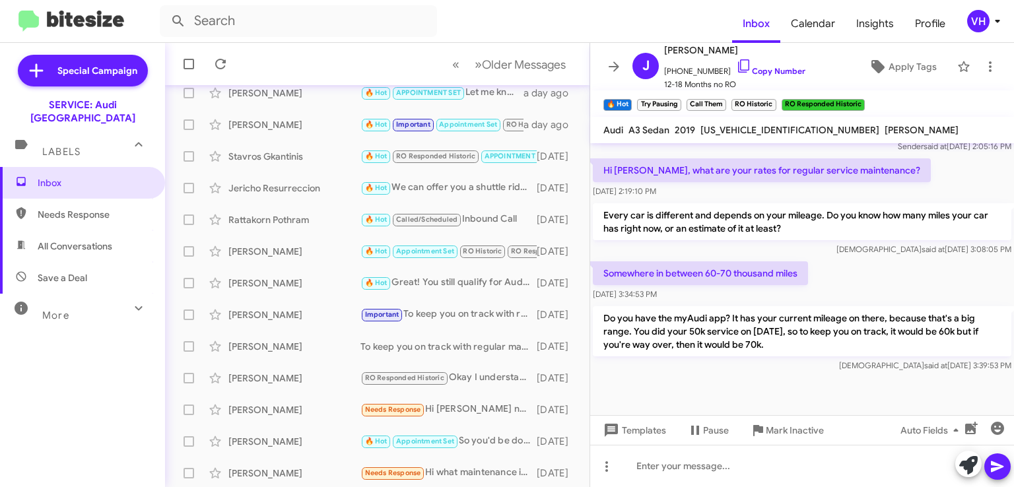
scroll to position [279, 0]
click at [470, 401] on div "Needs Response Hi [PERSON_NAME] need some other assistance regarding my vehicle" at bounding box center [448, 407] width 176 height 15
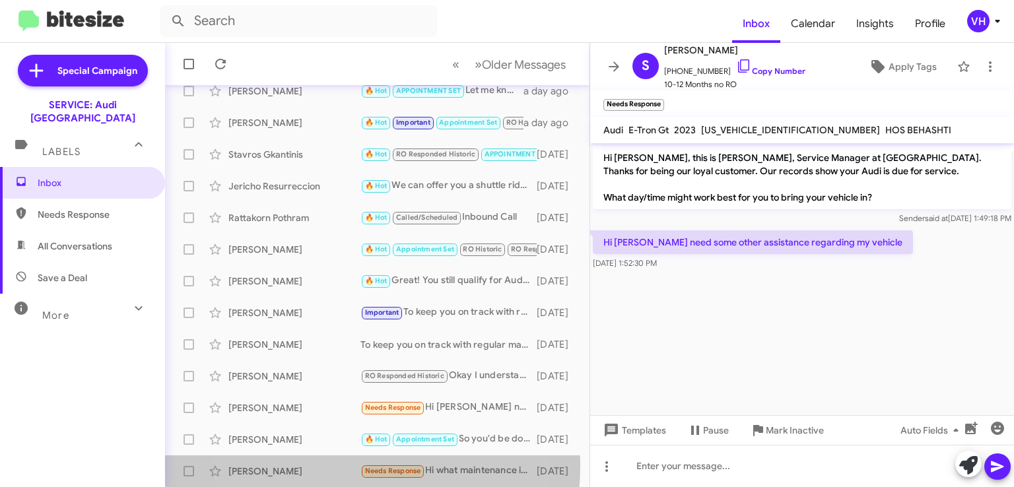
click at [313, 465] on div "[PERSON_NAME]" at bounding box center [294, 471] width 132 height 13
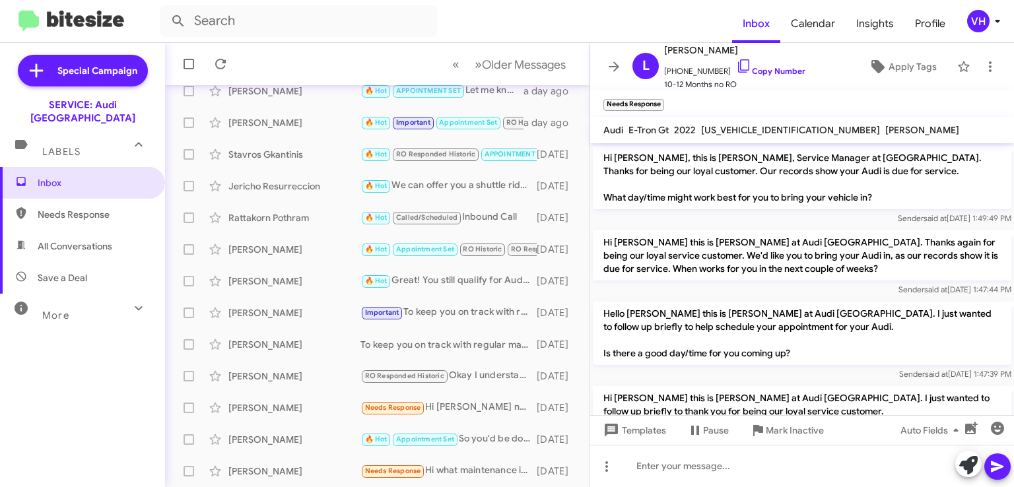
scroll to position [189, 0]
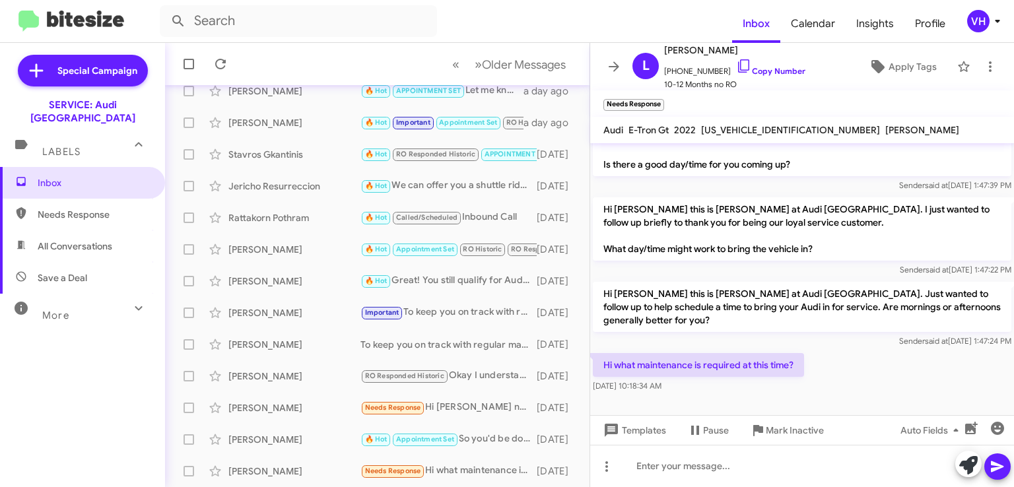
click at [758, 129] on span "[US_VEHICLE_IDENTIFICATION_NUMBER]" at bounding box center [790, 130] width 179 height 12
copy span "[US_VEHICLE_IDENTIFICATION_NUMBER]"
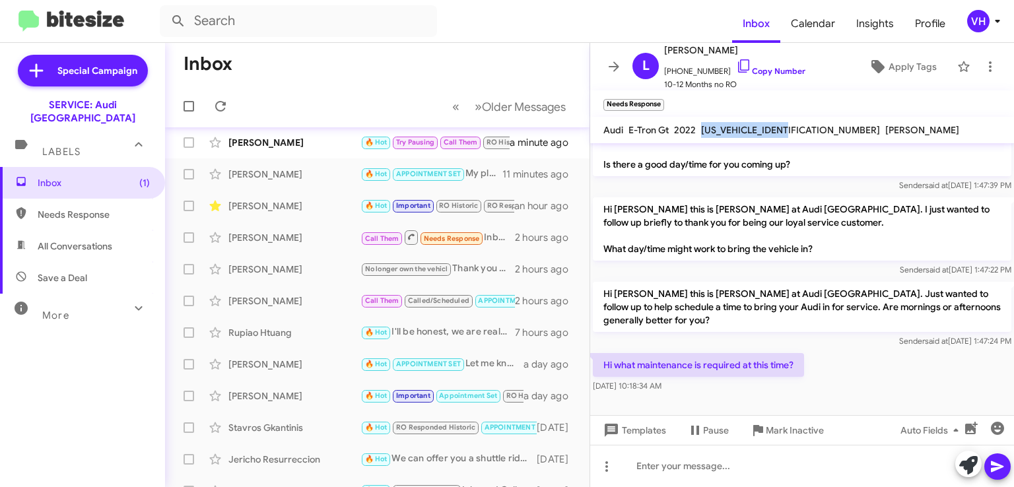
scroll to position [0, 0]
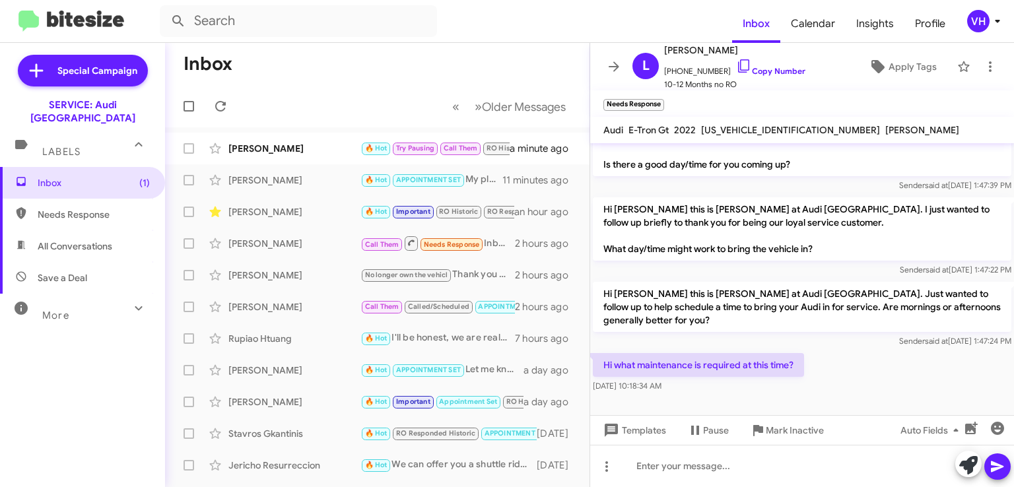
click at [639, 335] on div "Sender said at [DATE] 1:47:24 PM" at bounding box center [802, 341] width 419 height 13
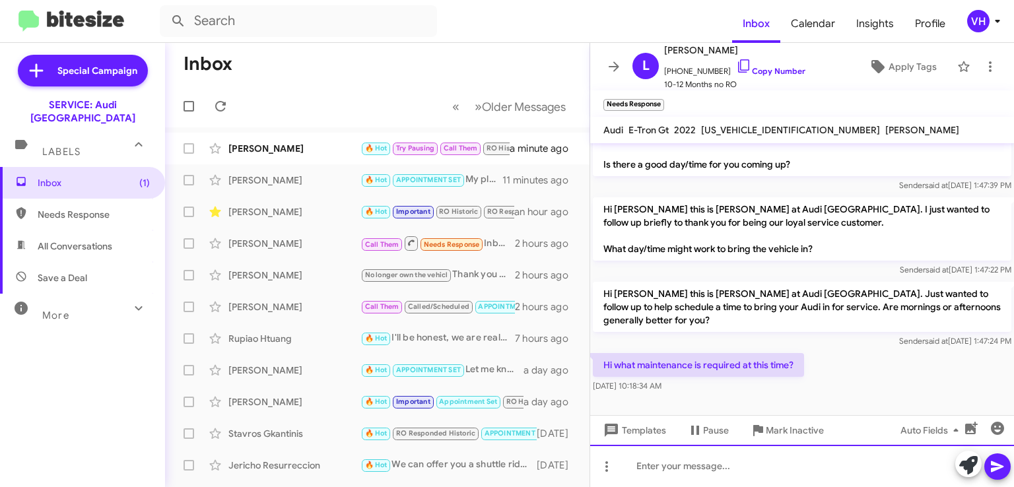
click at [661, 460] on div at bounding box center [802, 466] width 424 height 42
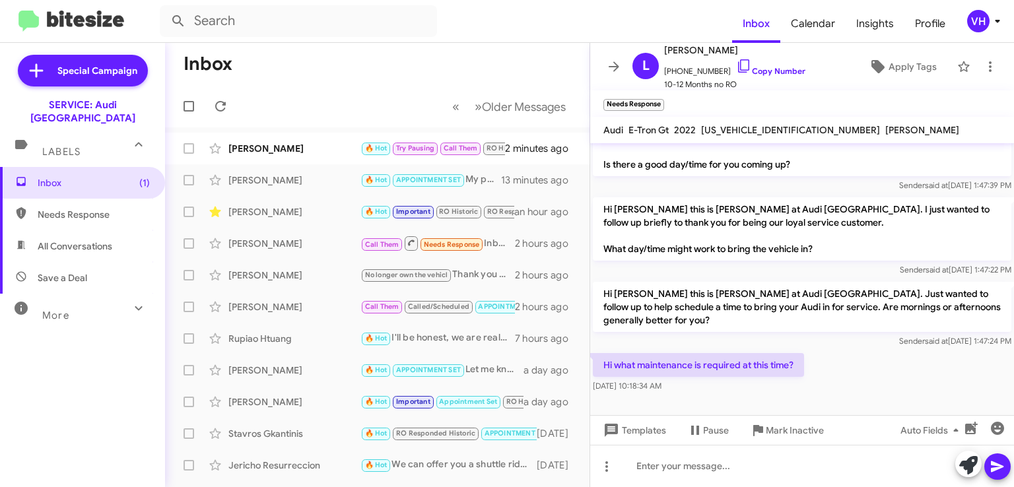
click at [286, 141] on div "[PERSON_NAME] 🔥 Hot Try Pausing Call Them RO Historic RO Responded Historic Nee…" at bounding box center [377, 148] width 403 height 26
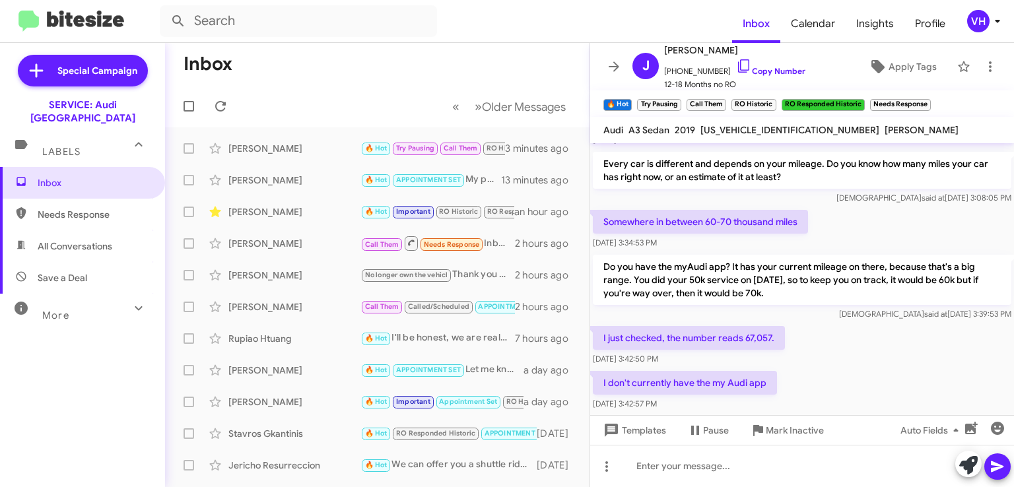
scroll to position [1813, 0]
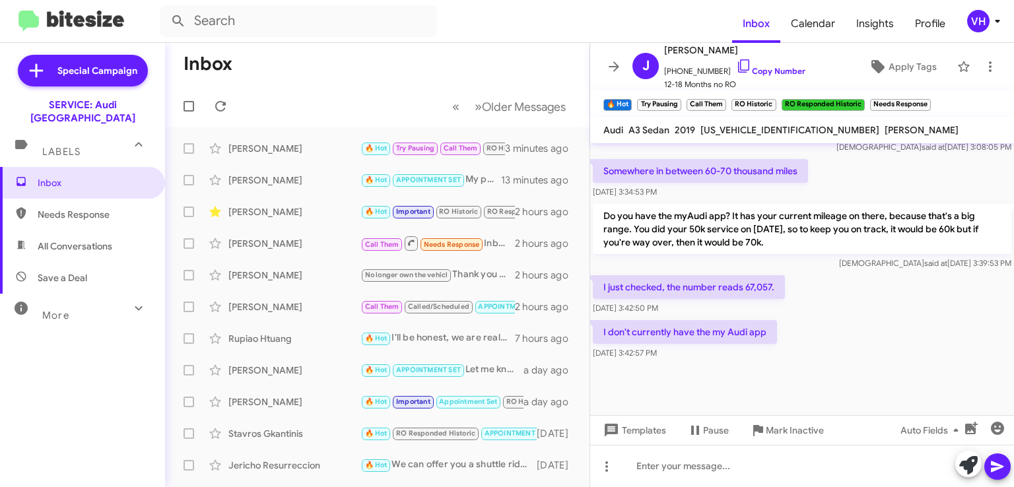
click at [824, 365] on div at bounding box center [802, 428] width 424 height 132
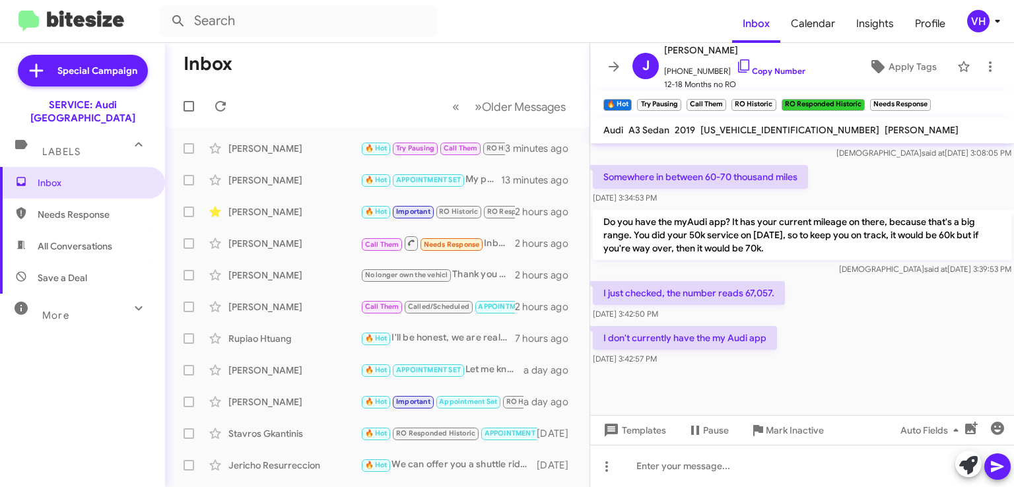
scroll to position [1798, 0]
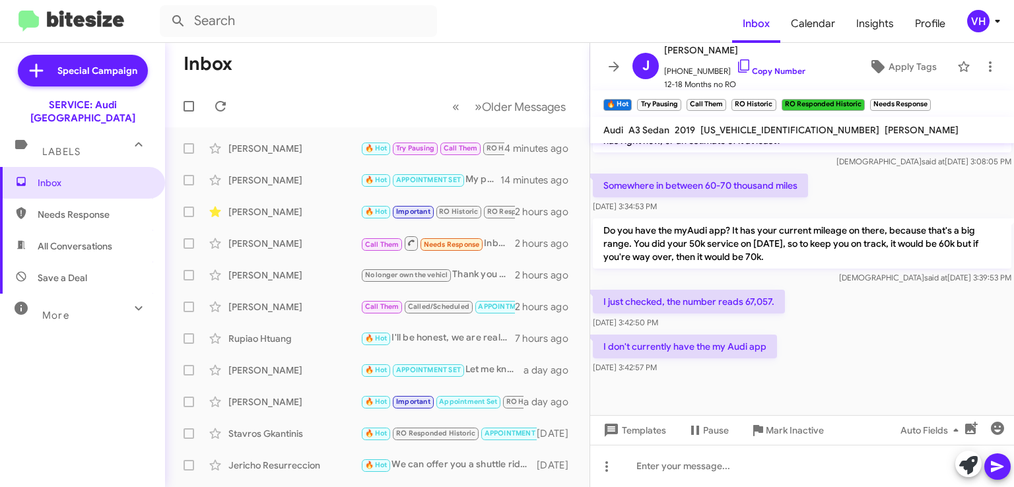
click at [743, 127] on span "[US_VEHICLE_IDENTIFICATION_NUMBER]" at bounding box center [789, 130] width 179 height 12
copy span "[US_VEHICLE_IDENTIFICATION_NUMBER]"
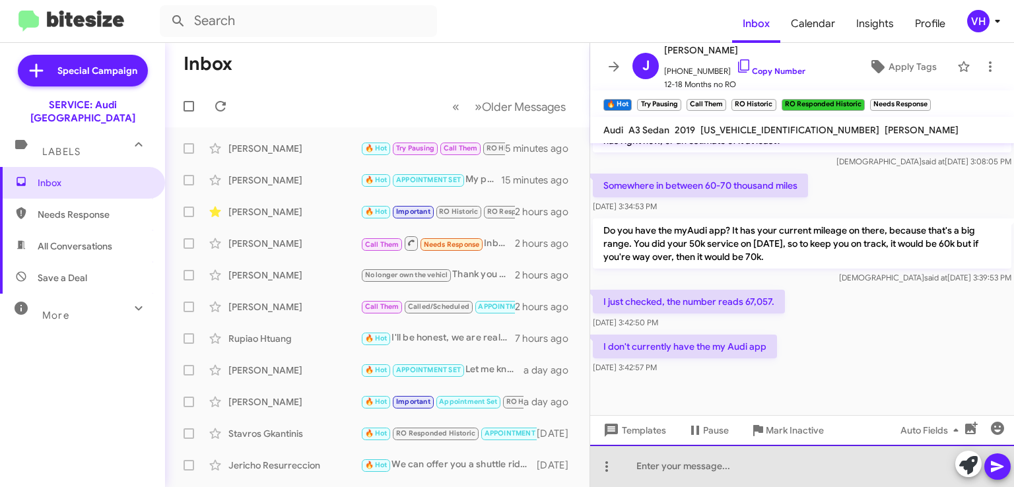
click at [766, 465] on div at bounding box center [802, 466] width 424 height 42
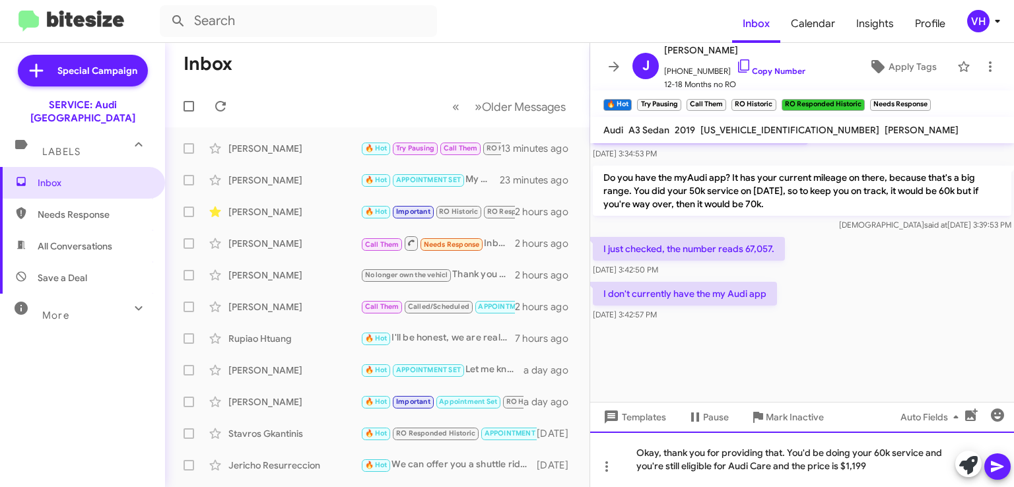
scroll to position [1906, 0]
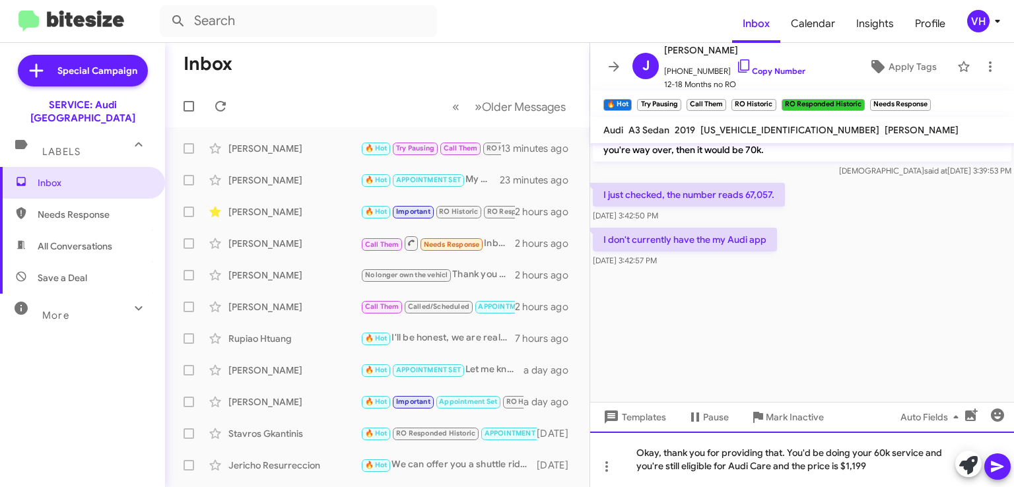
click at [922, 452] on div "Okay, thank you for providing that. You'd be doing your 60k service and you're …" at bounding box center [802, 459] width 424 height 55
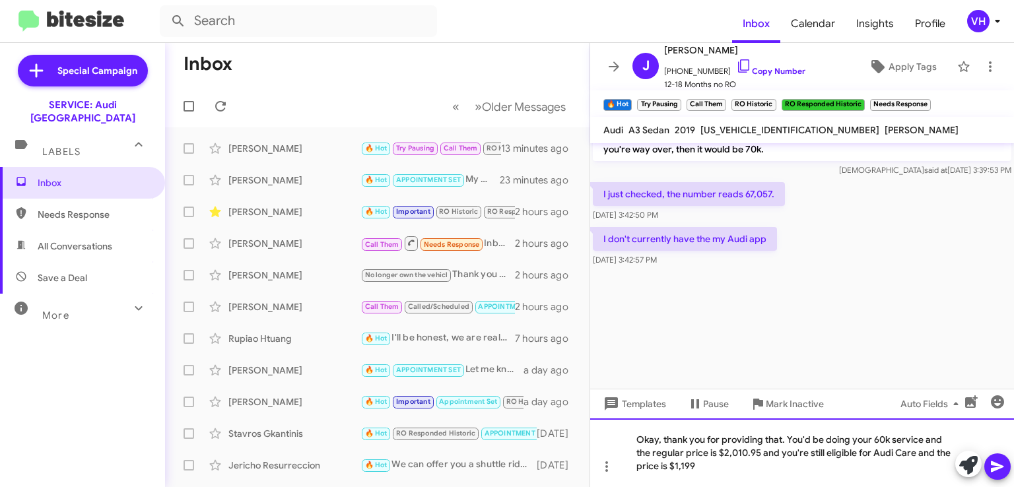
click at [768, 450] on div "Okay, thank you for providing that. You'd be doing your 60k service and the reg…" at bounding box center [802, 453] width 424 height 69
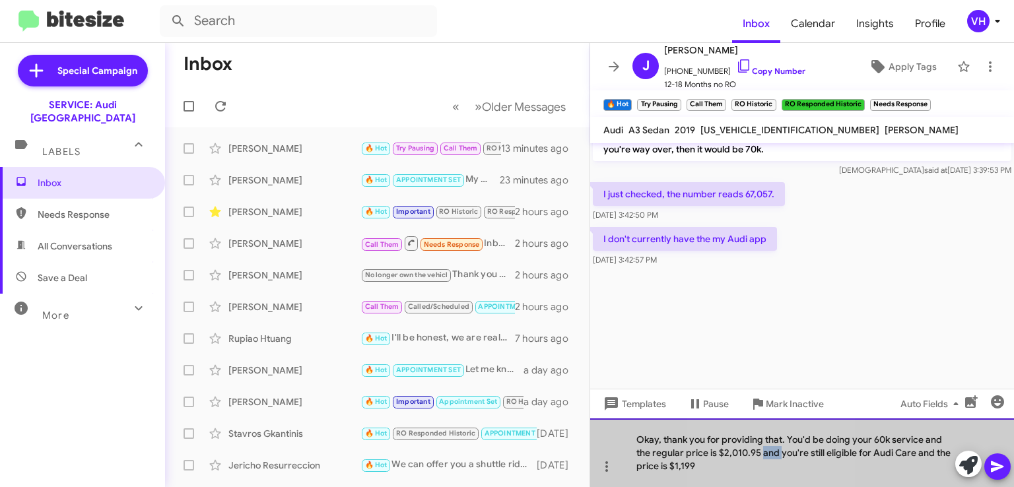
click at [768, 450] on div "Okay, thank you for providing that. You'd be doing your 60k service and the reg…" at bounding box center [802, 453] width 424 height 69
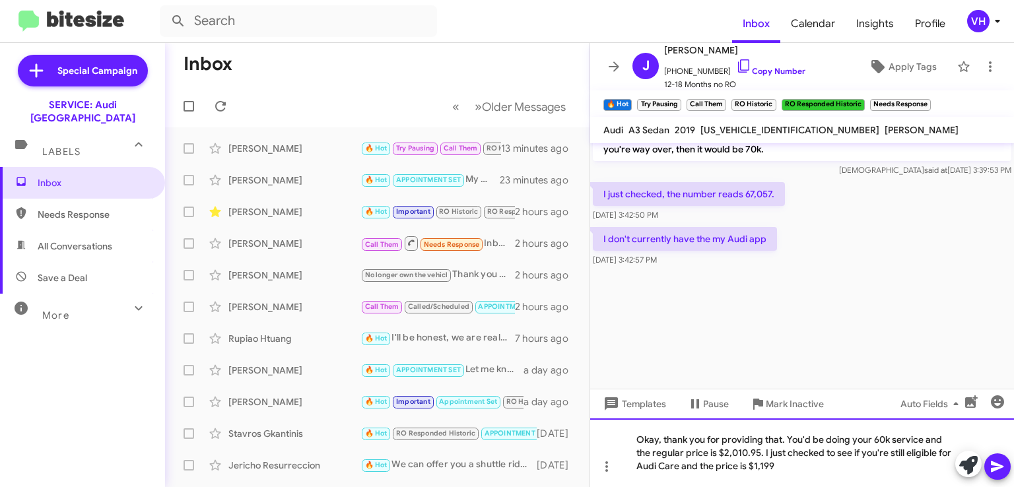
click at [724, 465] on div "Okay, thank you for providing that. You'd be doing your 60k service and the reg…" at bounding box center [802, 453] width 424 height 69
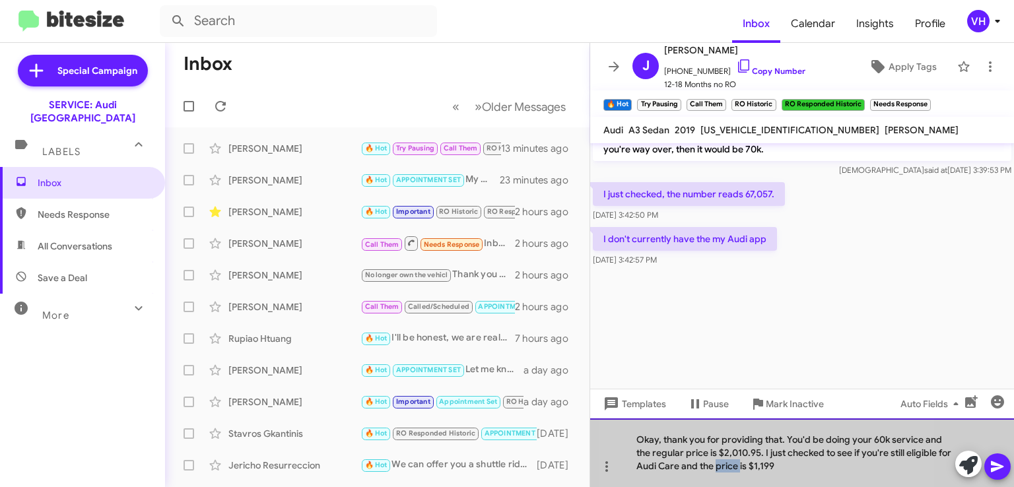
click at [724, 465] on div "Okay, thank you for providing that. You'd be doing your 60k service and the reg…" at bounding box center [802, 453] width 424 height 69
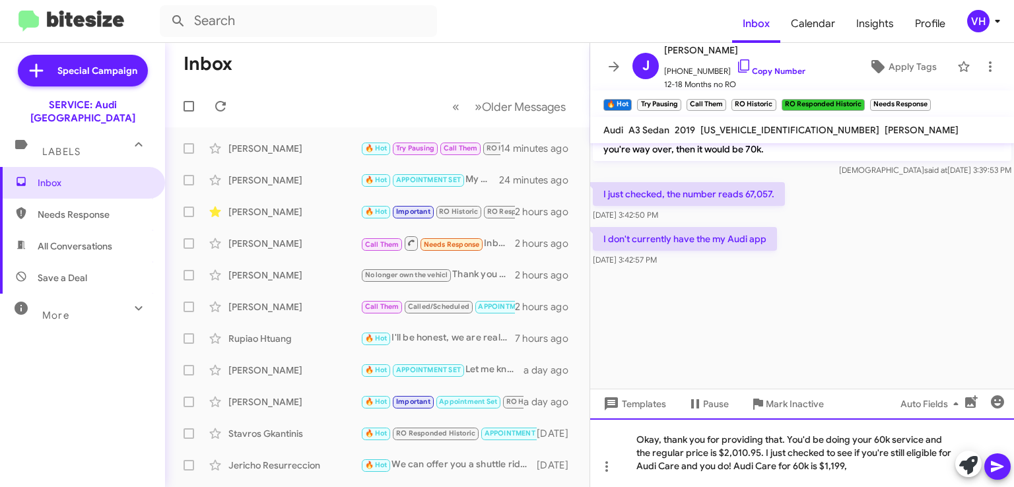
click at [723, 465] on div "Okay, thank you for providing that. You'd be doing your 60k service and the reg…" at bounding box center [802, 453] width 424 height 69
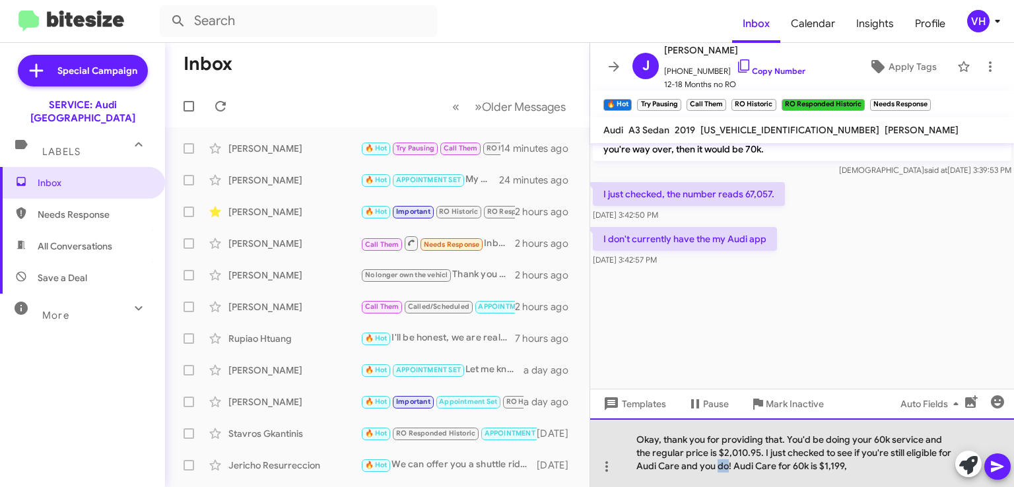
click at [723, 465] on div "Okay, thank you for providing that. You'd be doing your 60k service and the reg…" at bounding box center [802, 453] width 424 height 69
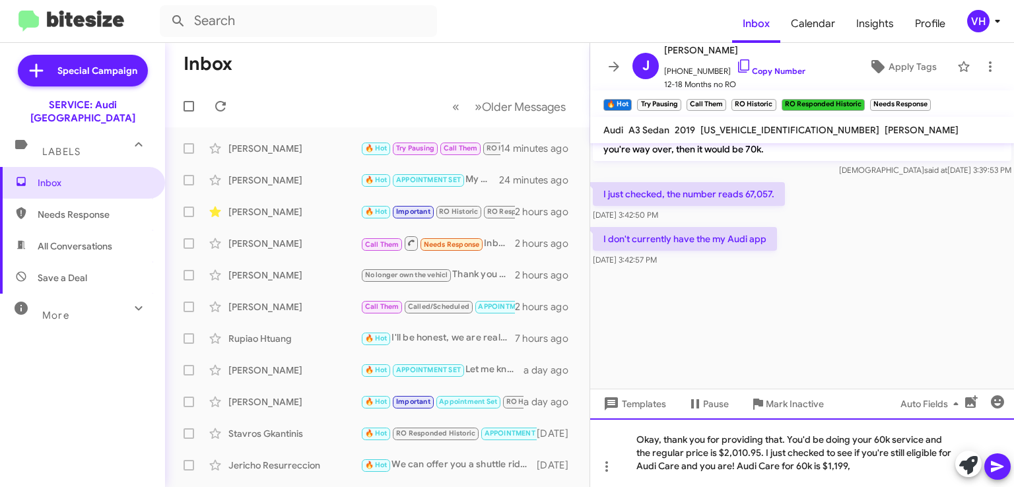
click at [858, 468] on div "Okay, thank you for providing that. You'd be doing your 60k service and the reg…" at bounding box center [802, 453] width 424 height 69
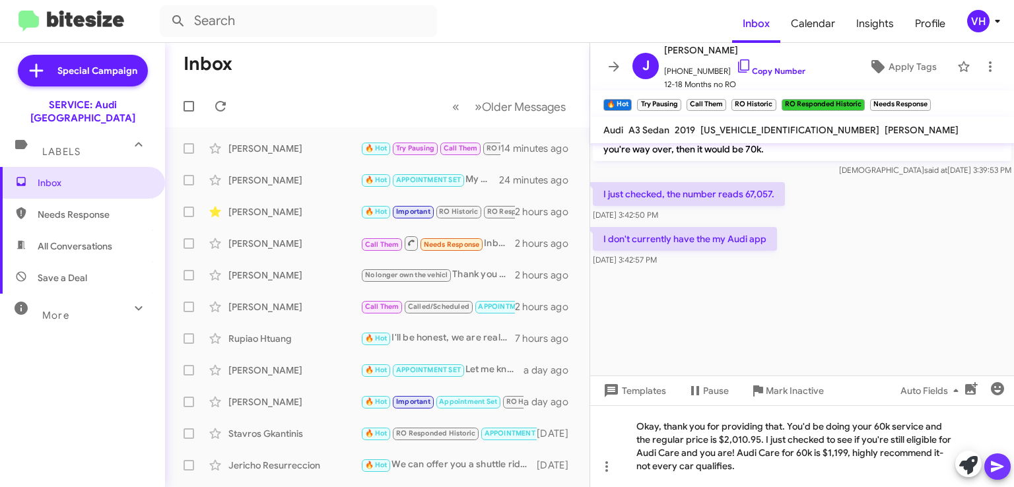
click at [997, 474] on span at bounding box center [998, 467] width 16 height 26
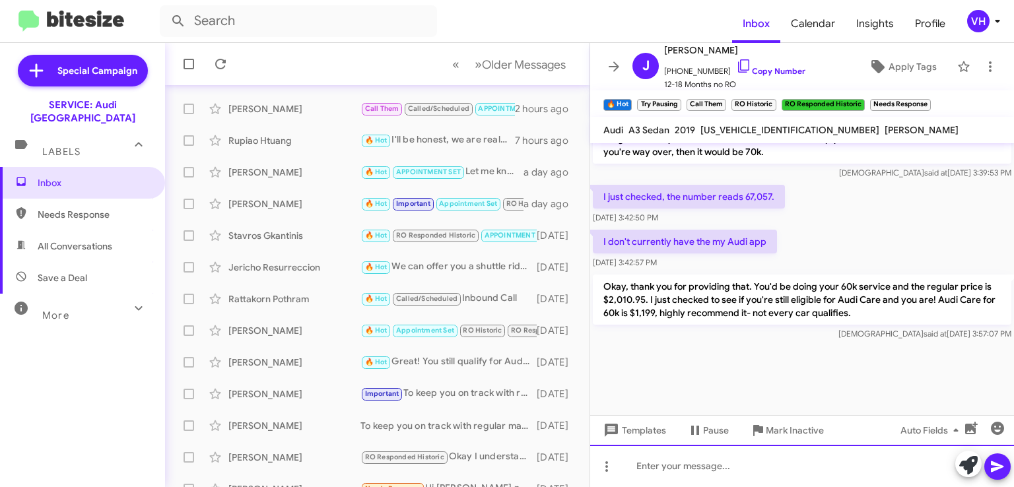
scroll to position [2780, 0]
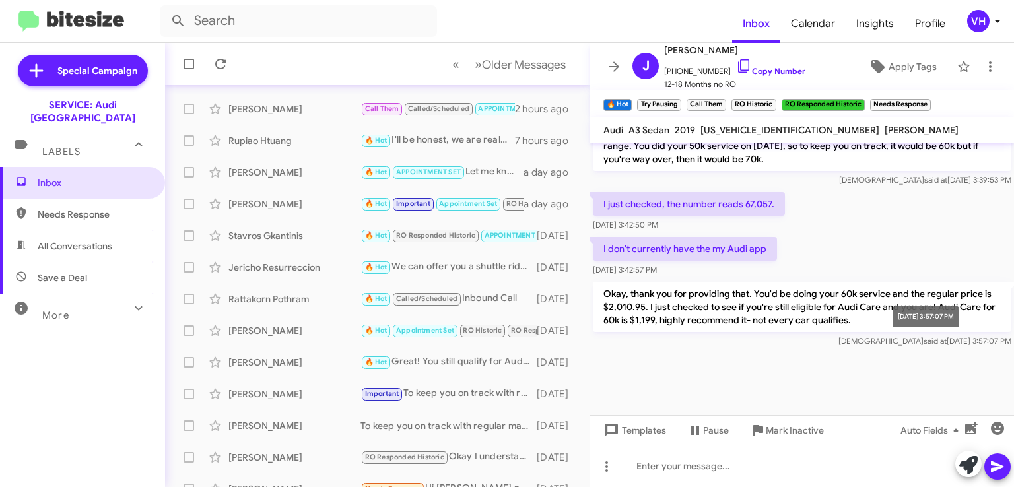
click at [924, 341] on span "said at" at bounding box center [935, 341] width 23 height 10
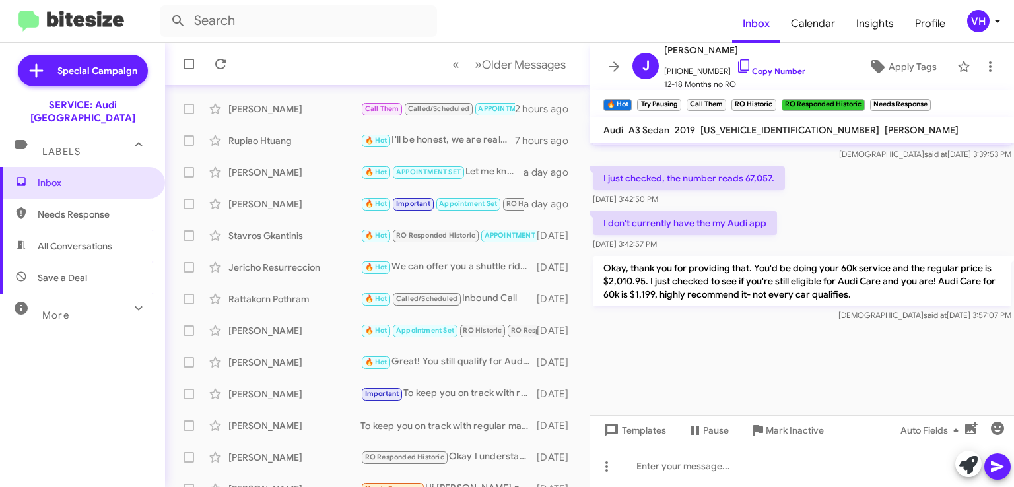
scroll to position [2901, 0]
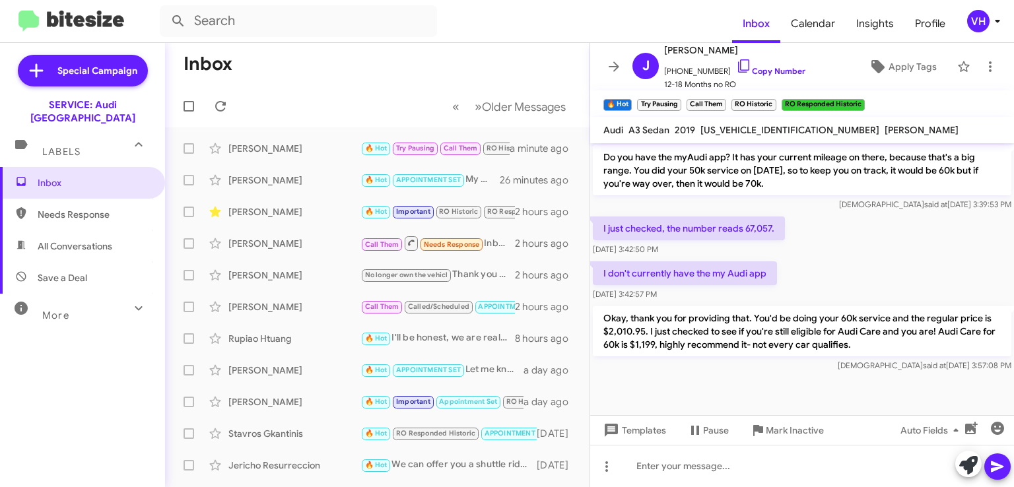
click at [320, 192] on div "Gregg Fujita 🔥 Hot APPOINTMENT SET My pleasure 26 minutes ago" at bounding box center [377, 180] width 403 height 26
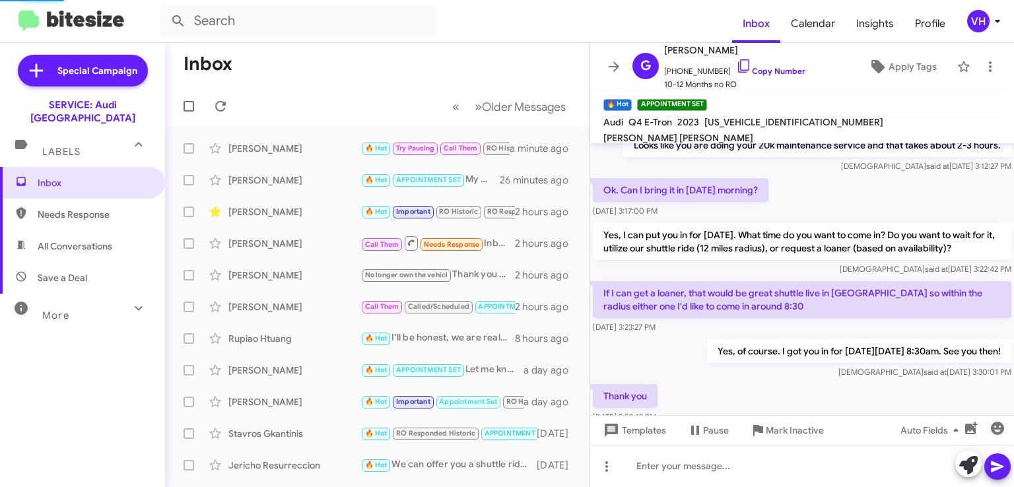
scroll to position [889, 0]
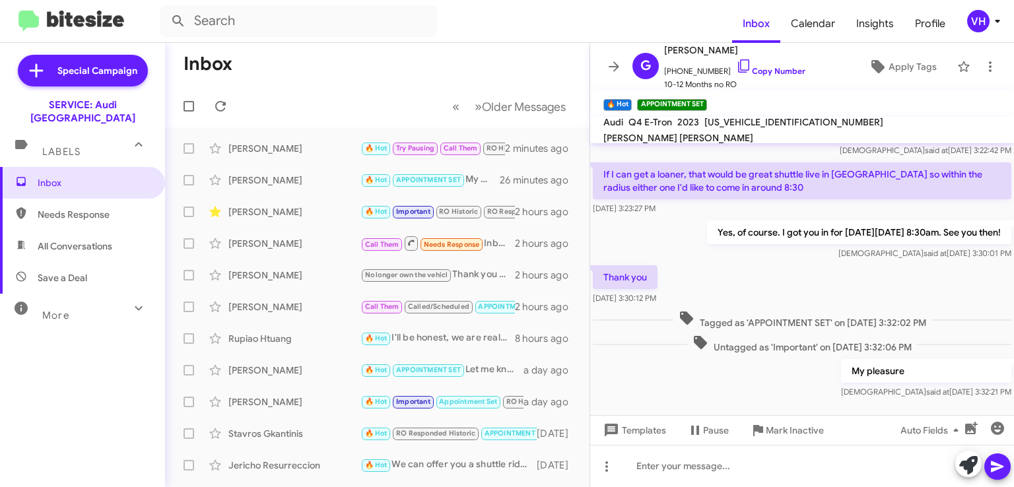
click at [317, 147] on div "[PERSON_NAME]" at bounding box center [294, 148] width 132 height 13
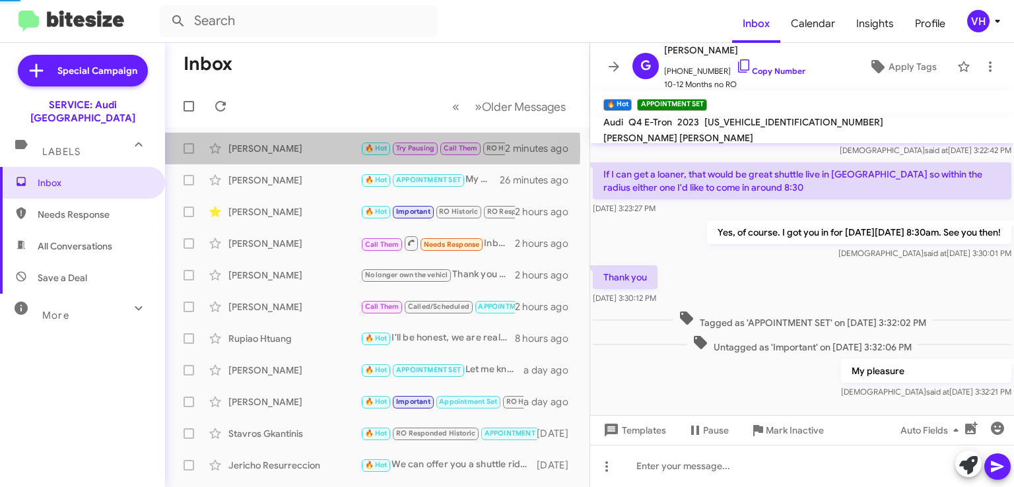
scroll to position [797, 0]
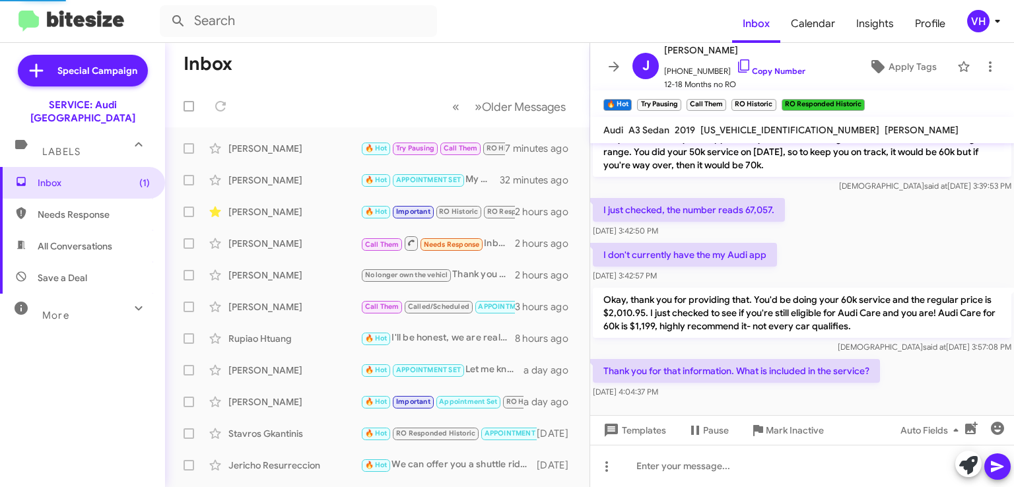
scroll to position [797, 0]
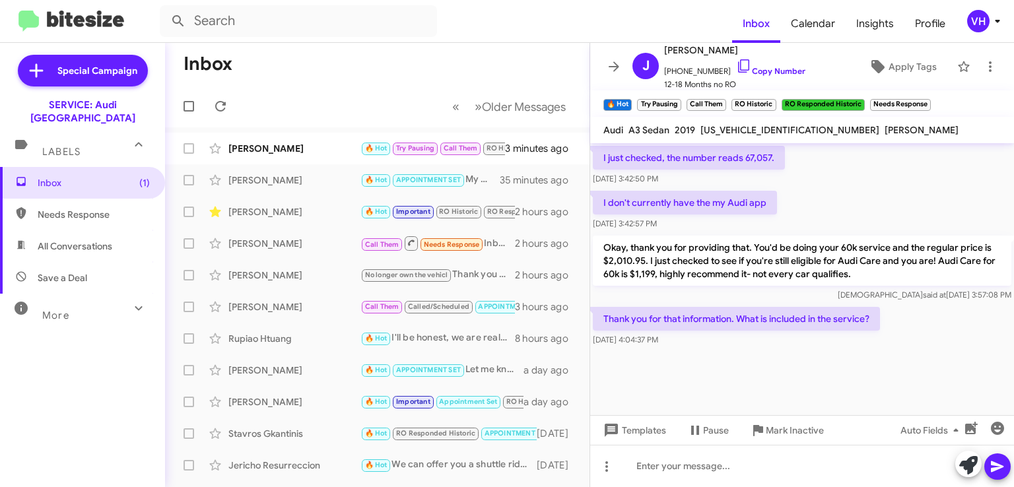
click at [700, 381] on div at bounding box center [802, 382] width 424 height 66
click at [259, 152] on div "[PERSON_NAME]" at bounding box center [294, 148] width 132 height 13
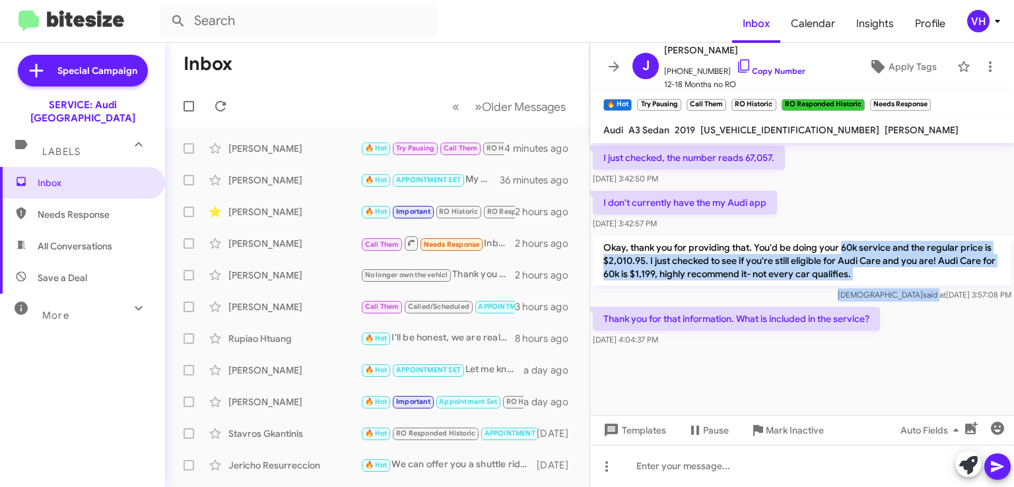
drag, startPoint x: 841, startPoint y: 245, endPoint x: 901, endPoint y: 299, distance: 80.9
click at [901, 299] on div "Okay, thank you for providing that. You'd be doing your 60k service and the reg…" at bounding box center [802, 269] width 419 height 66
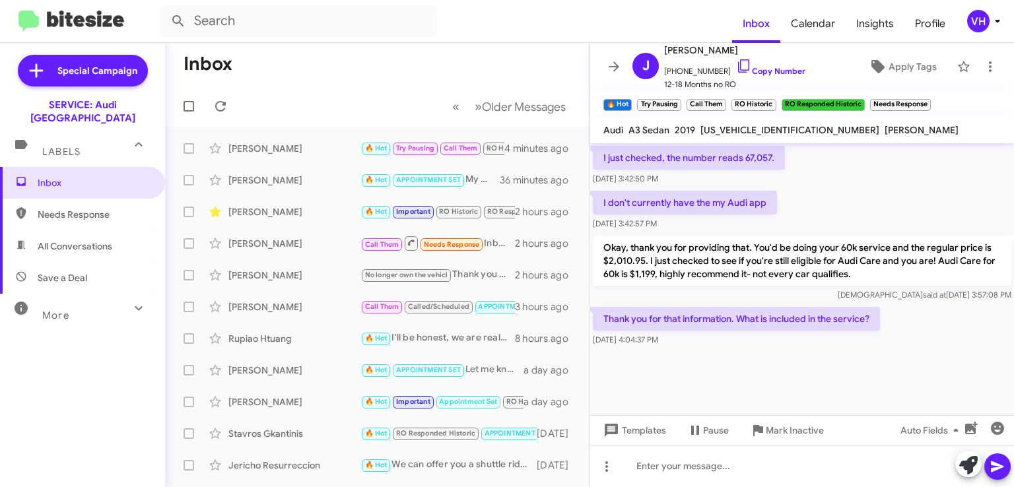
click at [941, 337] on div "Thank you for that information. What is included in the service? Sep 23, 2025, …" at bounding box center [802, 326] width 424 height 45
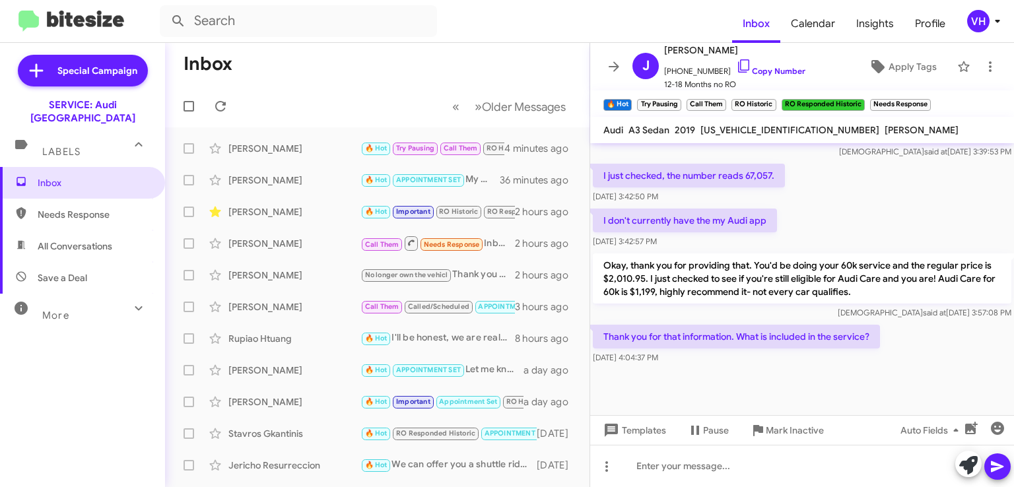
scroll to position [797, 0]
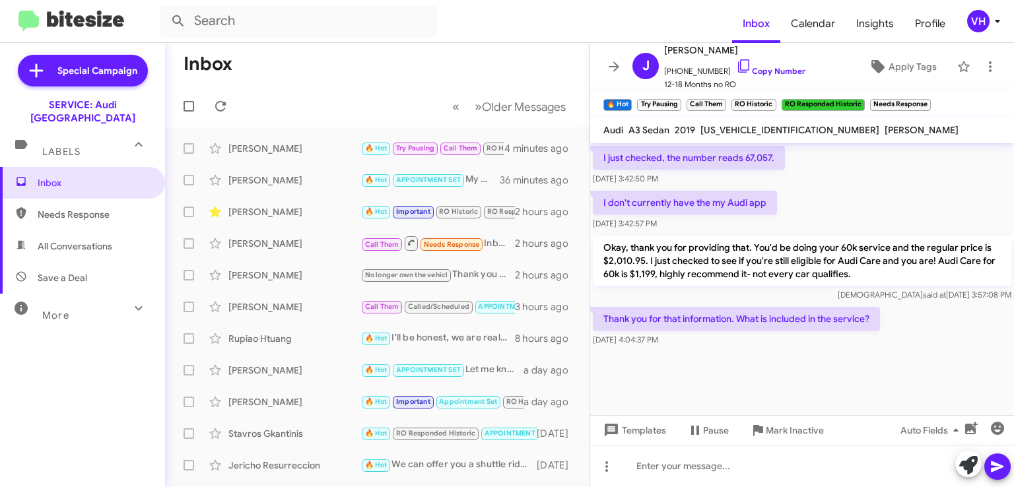
click at [717, 127] on span "[US_VEHICLE_IDENTIFICATION_NUMBER]" at bounding box center [789, 130] width 179 height 12
copy span "[US_VEHICLE_IDENTIFICATION_NUMBER]"
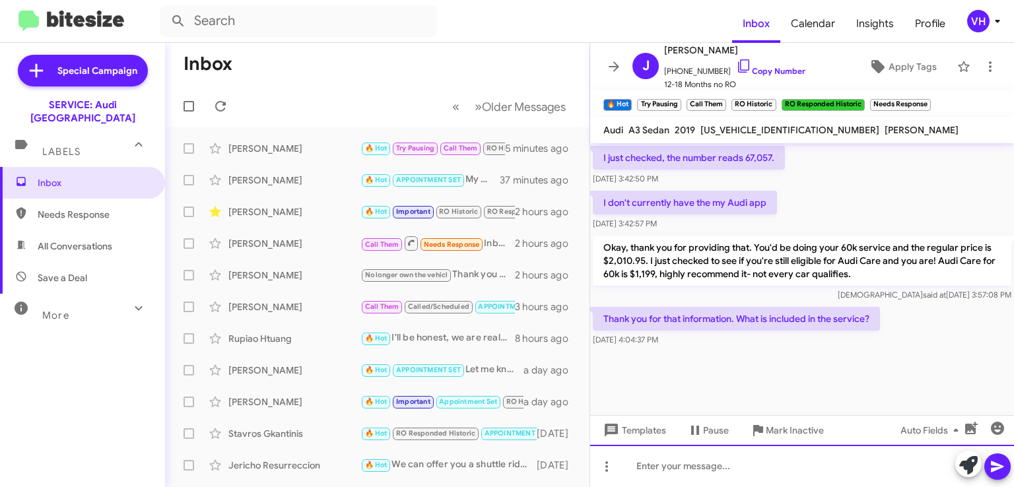
click at [729, 465] on div at bounding box center [802, 466] width 424 height 42
paste div
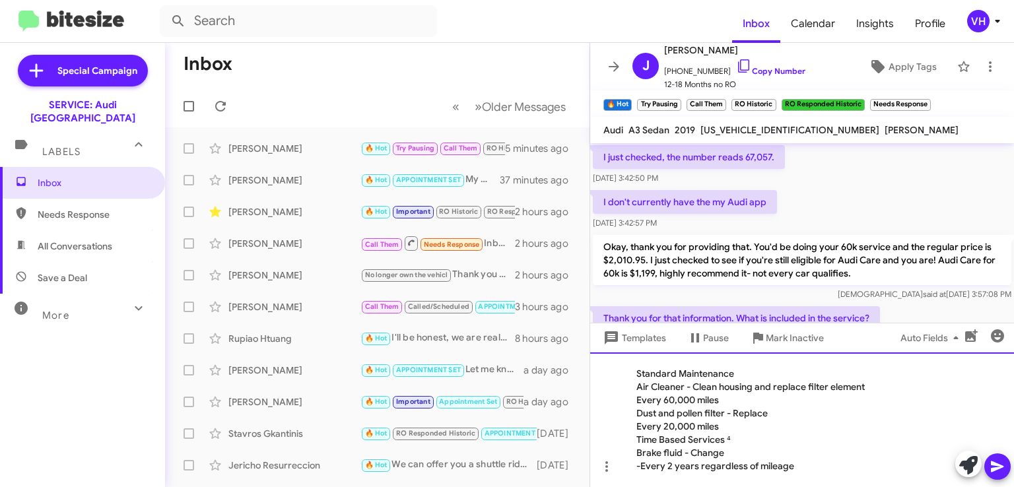
click at [760, 374] on div "Standard Maintenance Air Cleaner - Clean housing and replace filter element E…" at bounding box center [802, 420] width 424 height 135
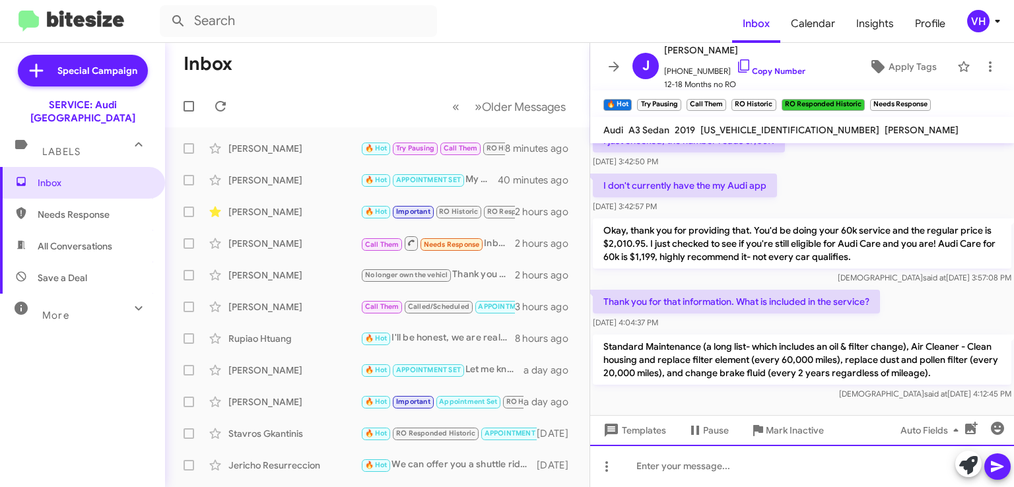
scroll to position [1865, 0]
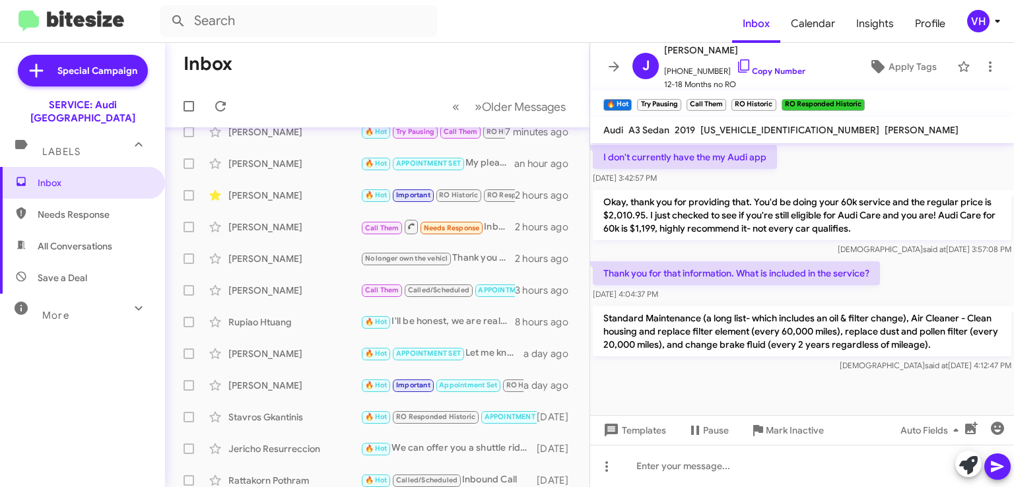
scroll to position [1, 0]
